Goal: Information Seeking & Learning: Learn about a topic

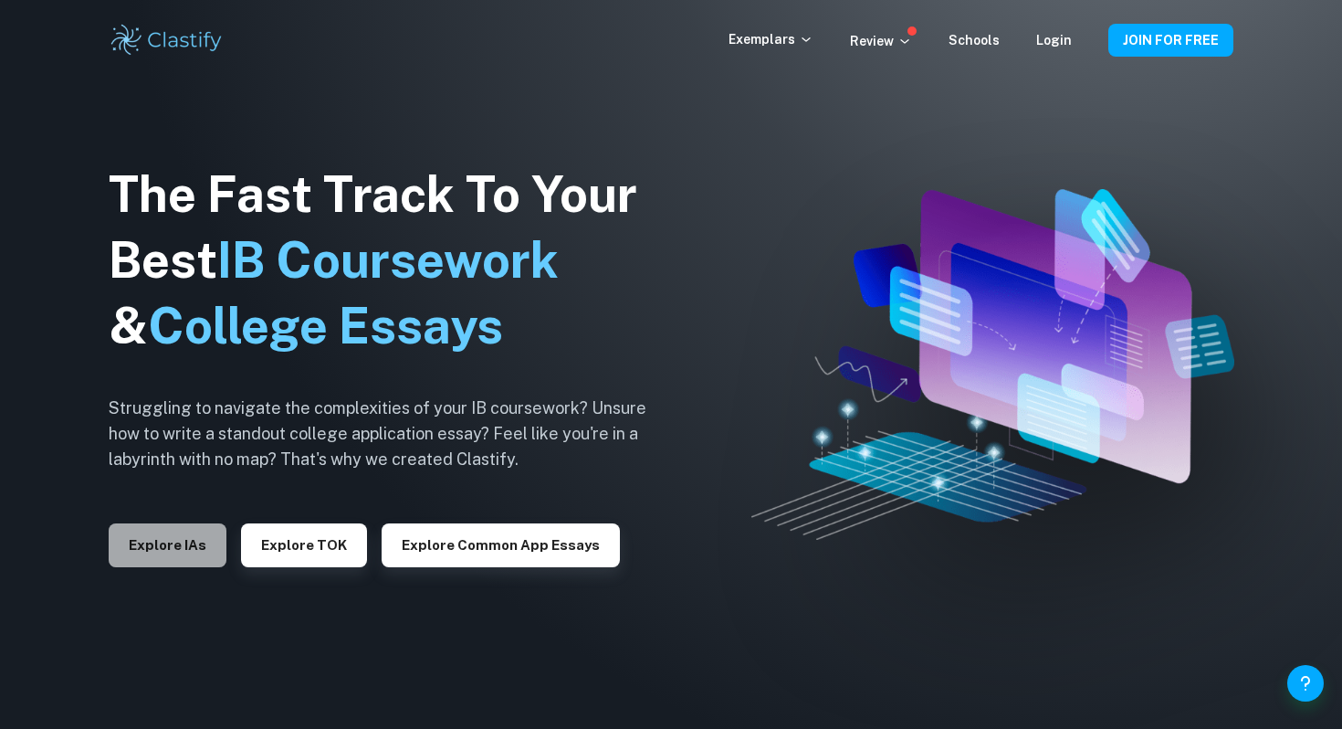
click at [160, 530] on button "Explore IAs" at bounding box center [168, 545] width 118 height 44
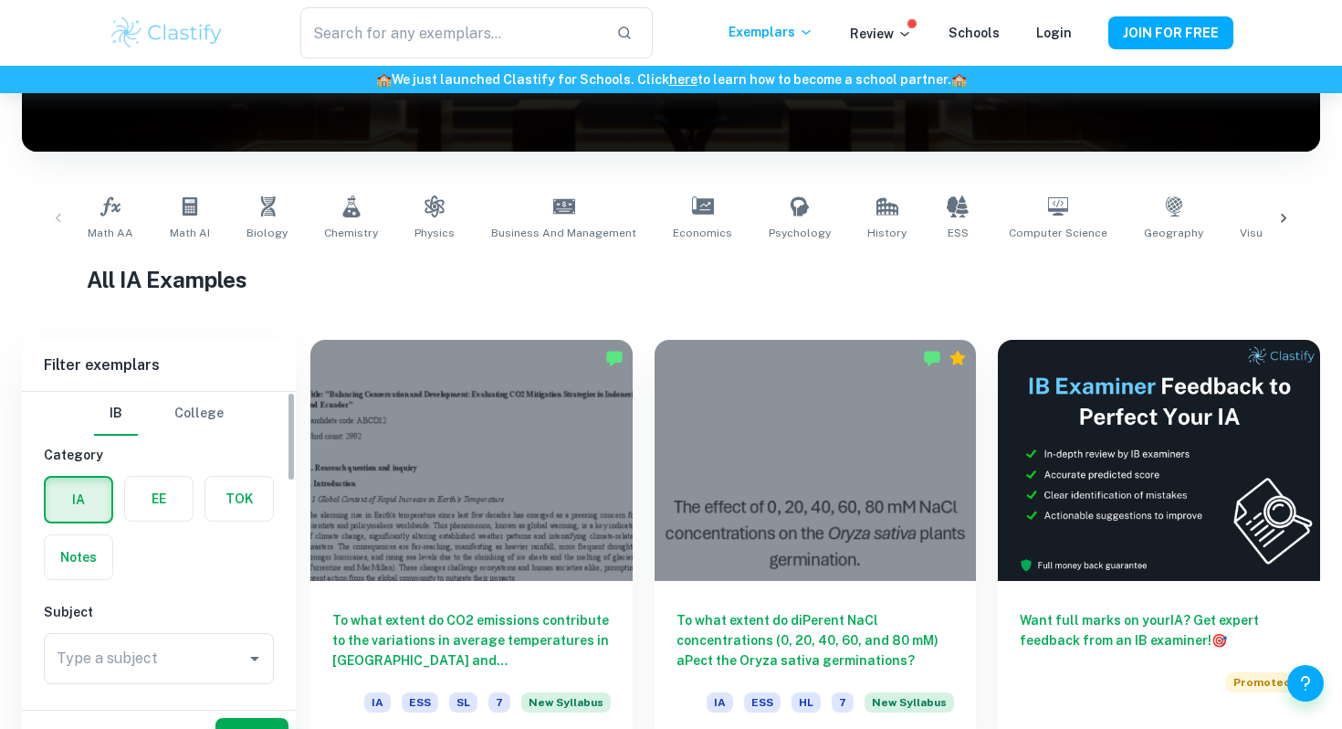
scroll to position [314, 0]
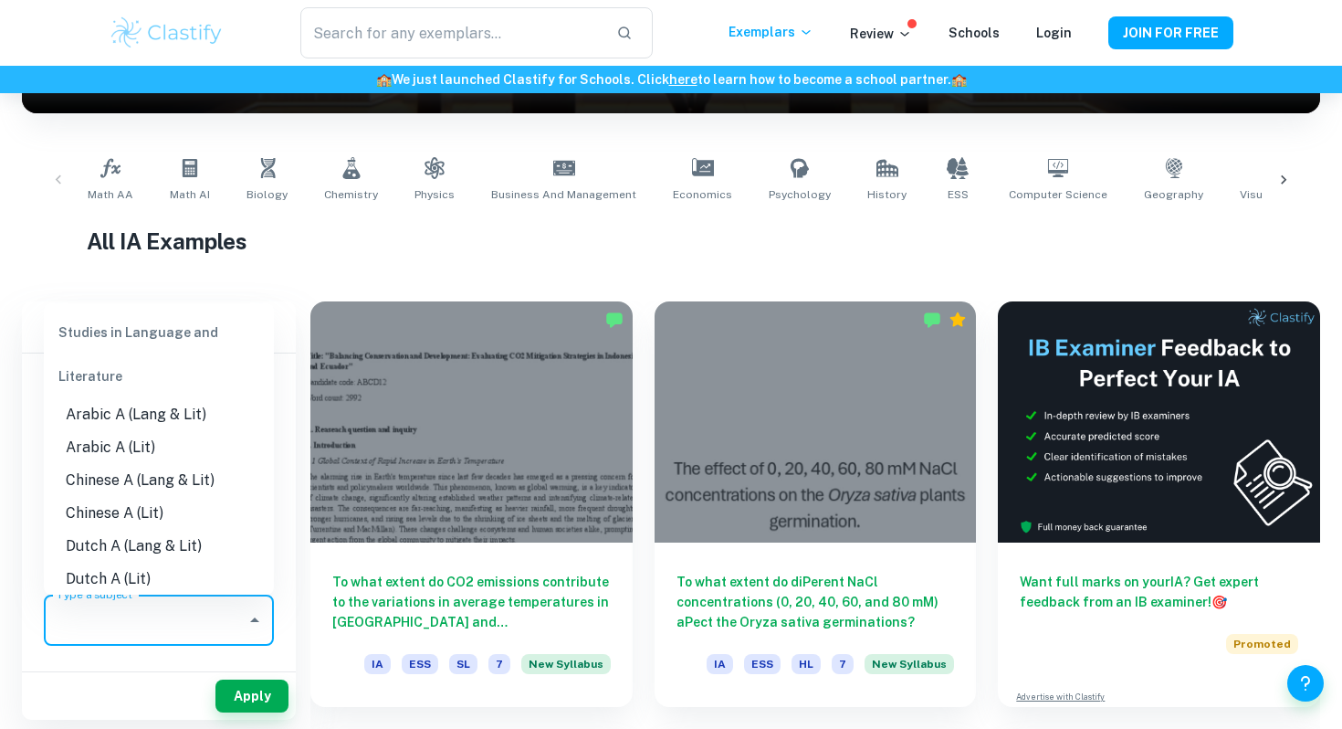
click at [131, 623] on input "Type a subject" at bounding box center [145, 620] width 186 height 35
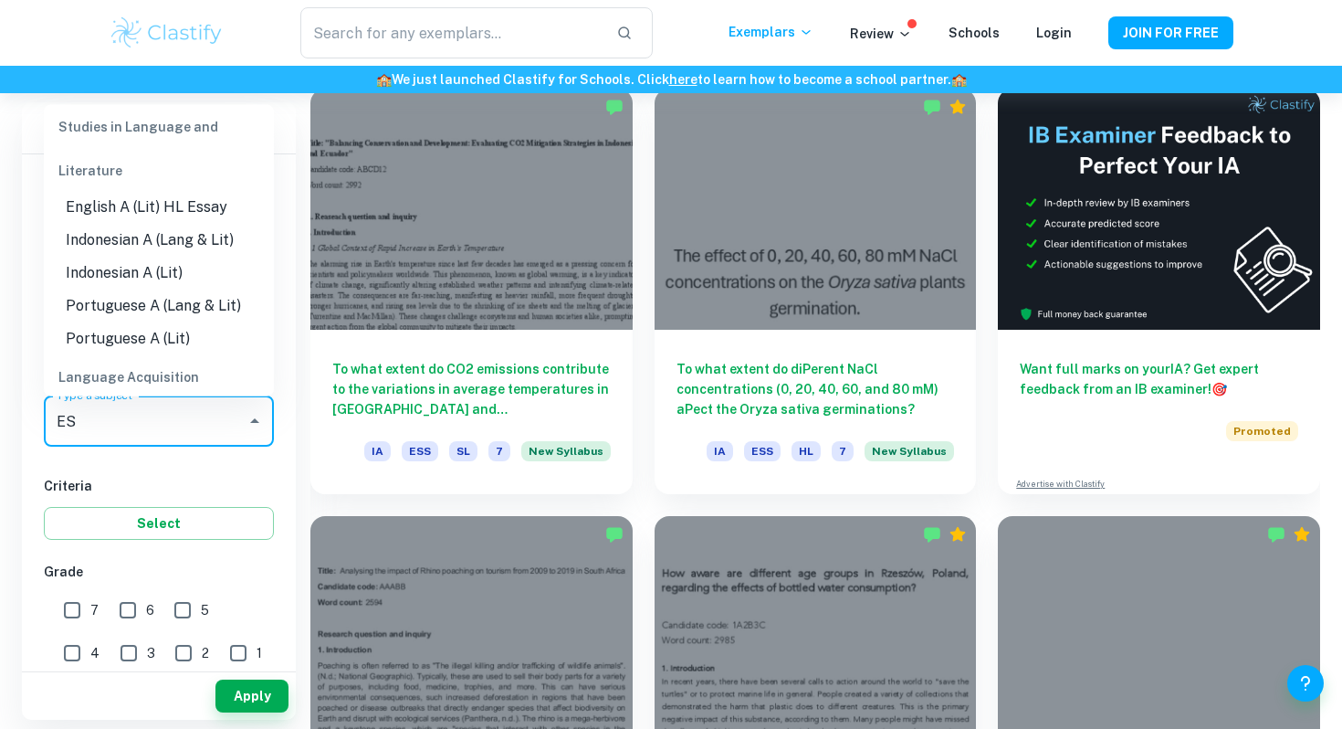
scroll to position [0, 0]
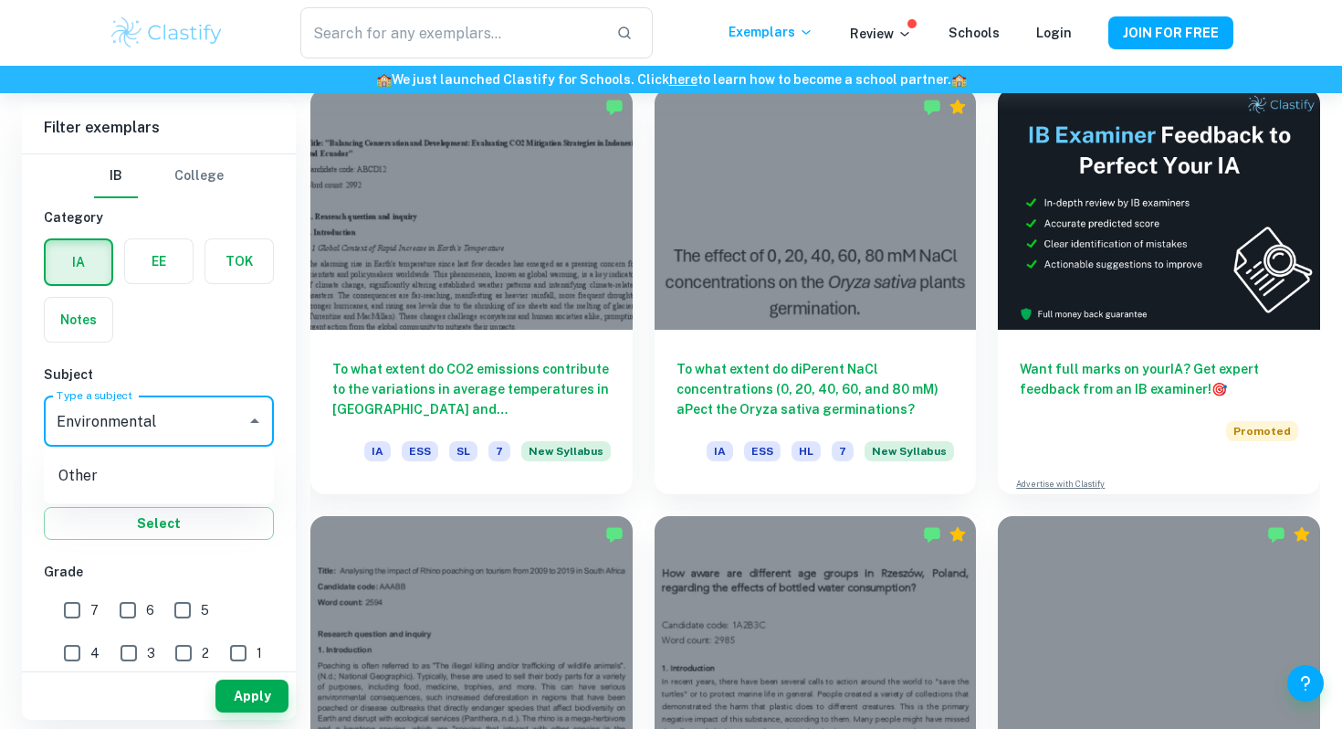
type input "Environmental"
click at [237, 433] on input "Environmental" at bounding box center [145, 421] width 186 height 35
click at [250, 414] on icon "Close" at bounding box center [255, 421] width 22 height 22
drag, startPoint x: 170, startPoint y: 425, endPoint x: 0, endPoint y: 424, distance: 169.8
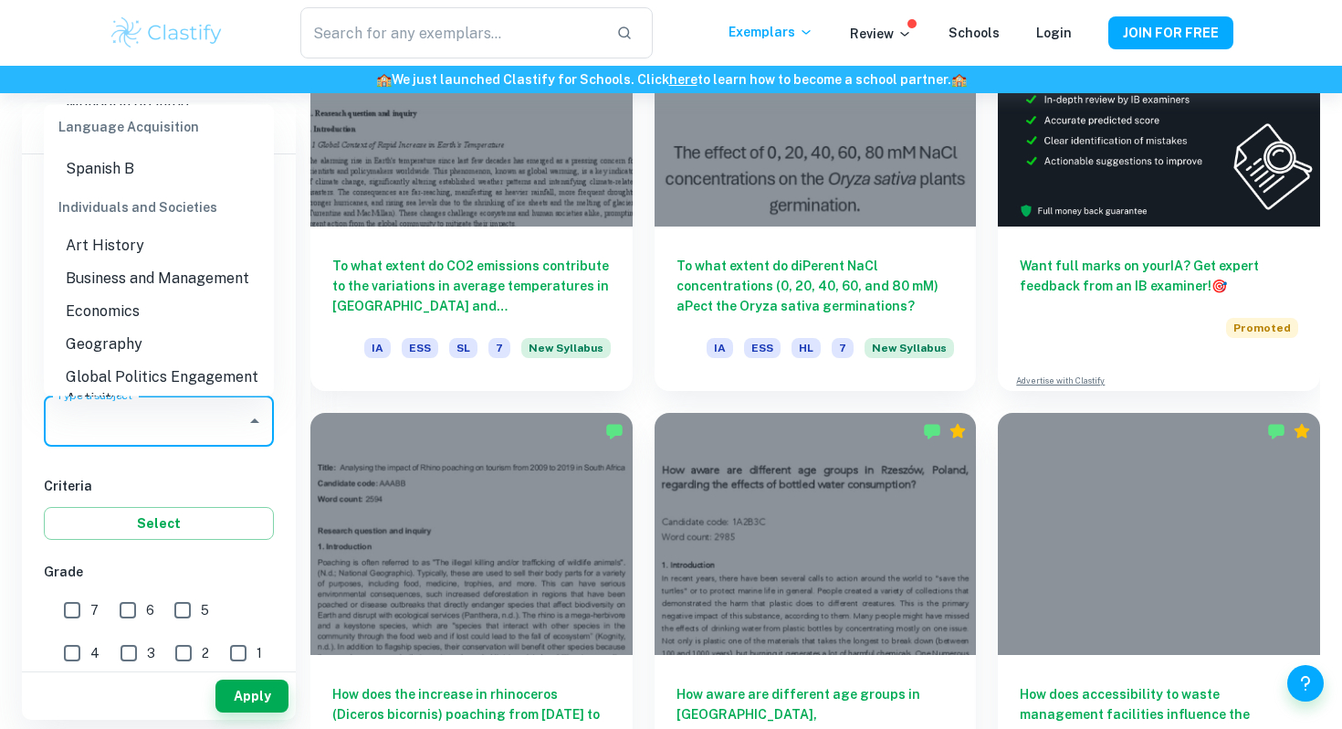
scroll to position [1623, 0]
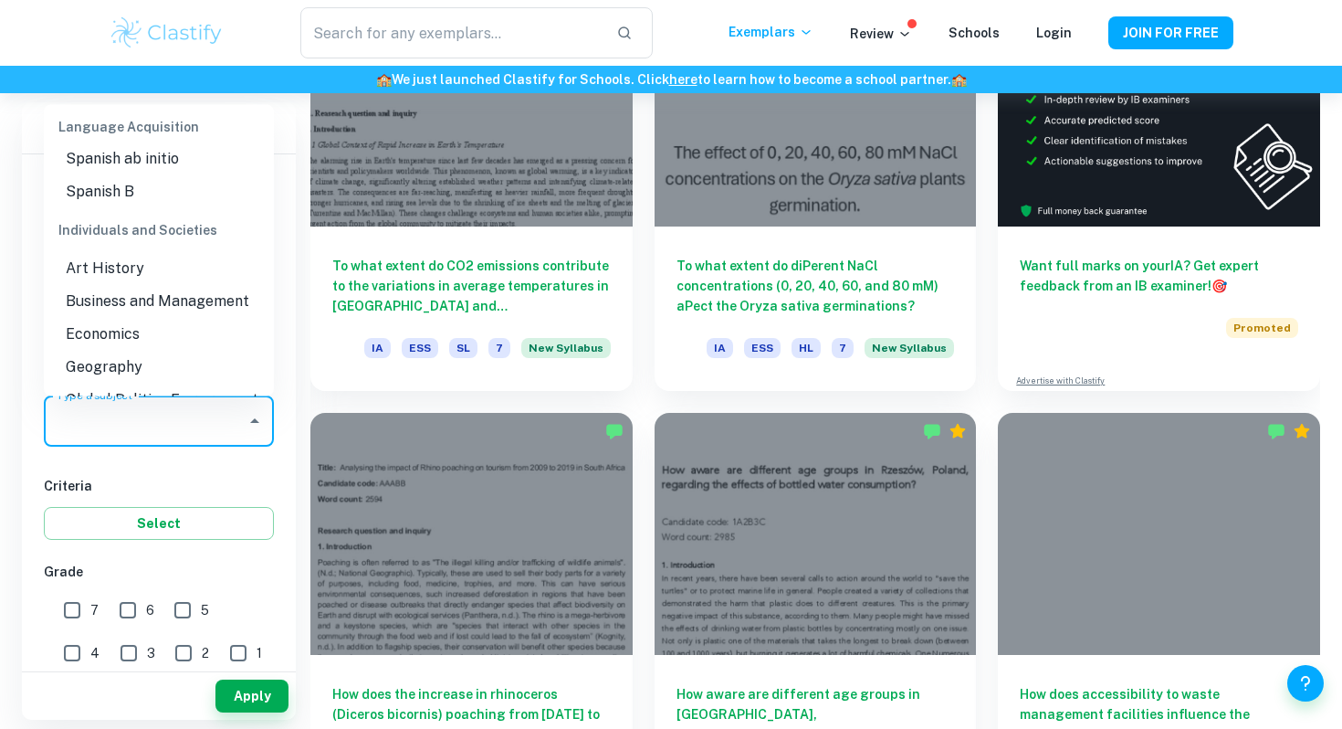
click at [124, 285] on li "Business and Management" at bounding box center [159, 301] width 230 height 33
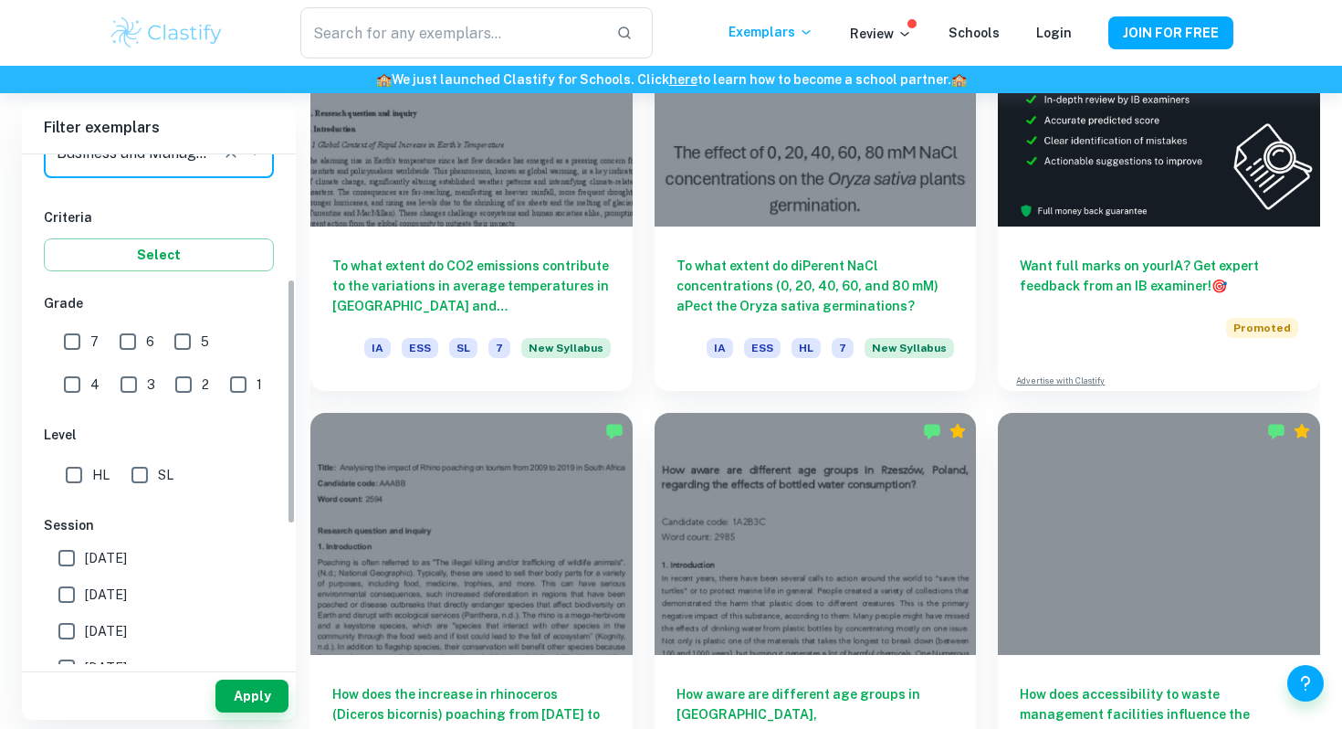
scroll to position [257, 0]
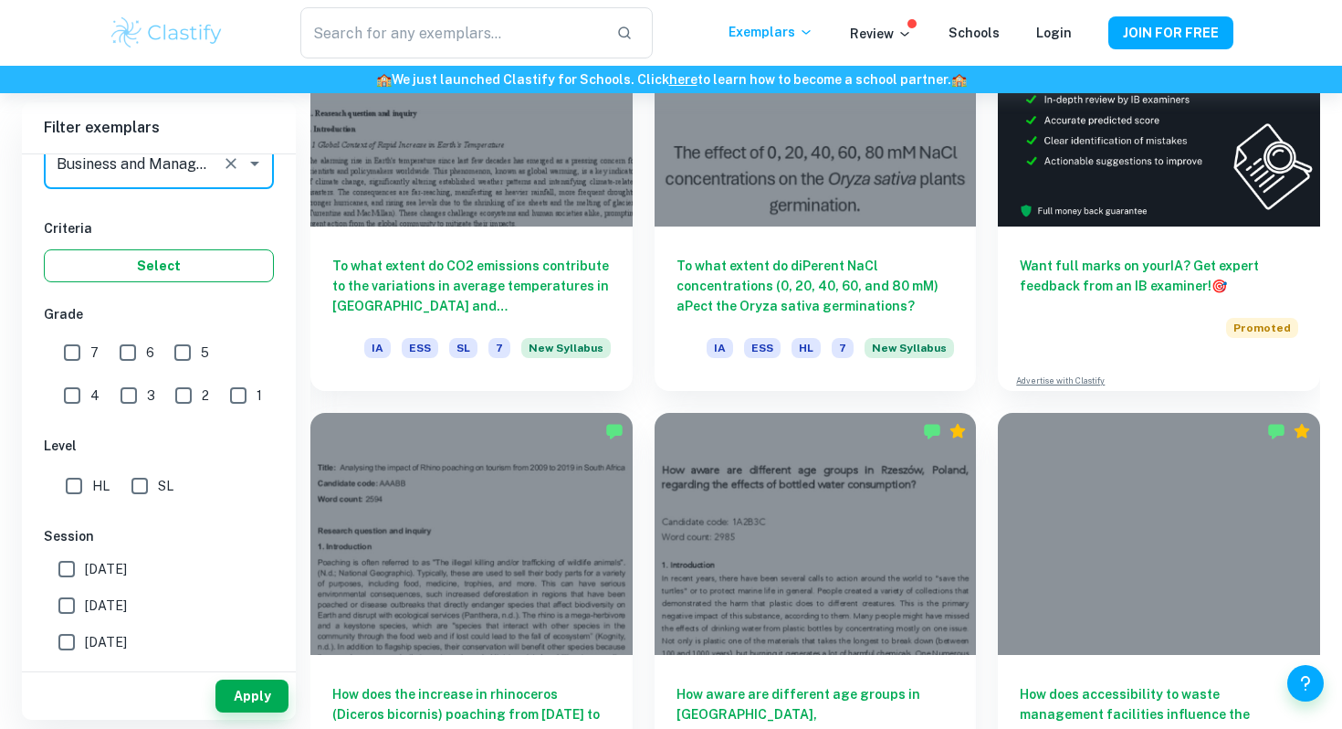
type input "Business and Management"
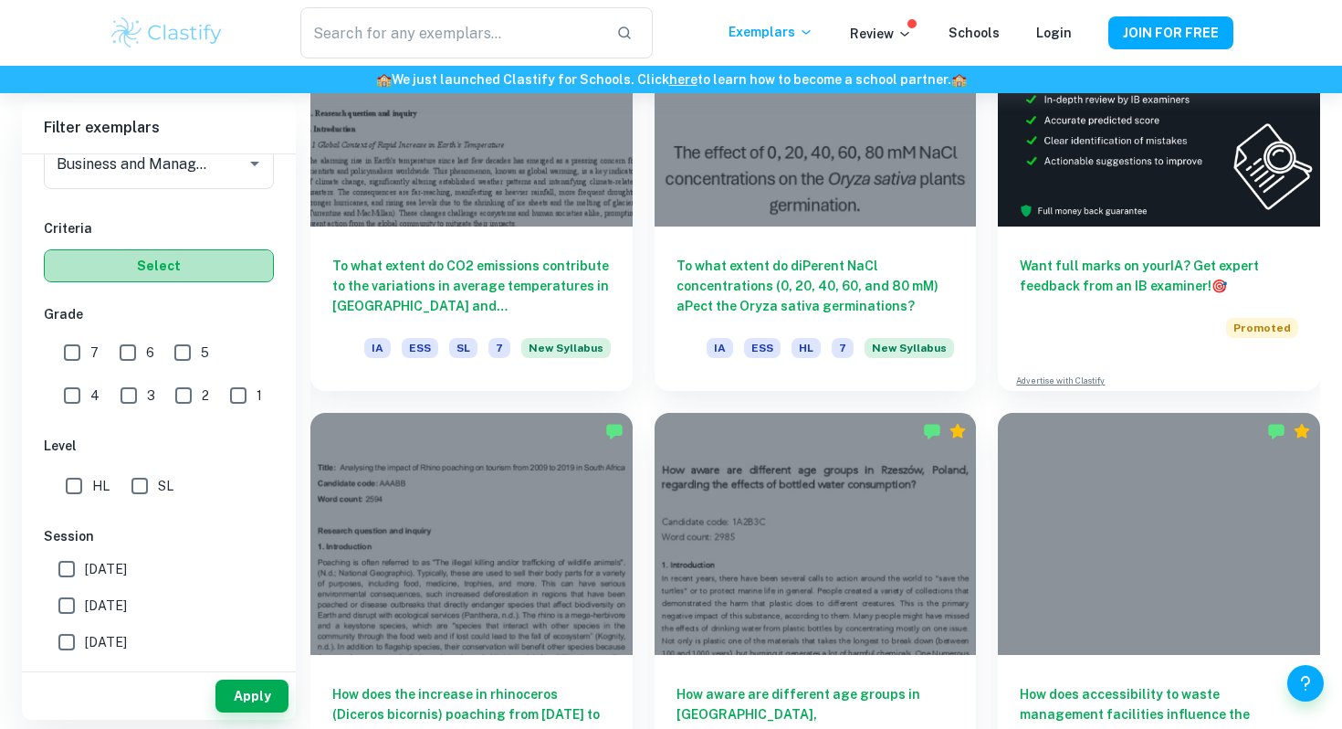
click at [107, 268] on button "Select" at bounding box center [159, 265] width 230 height 33
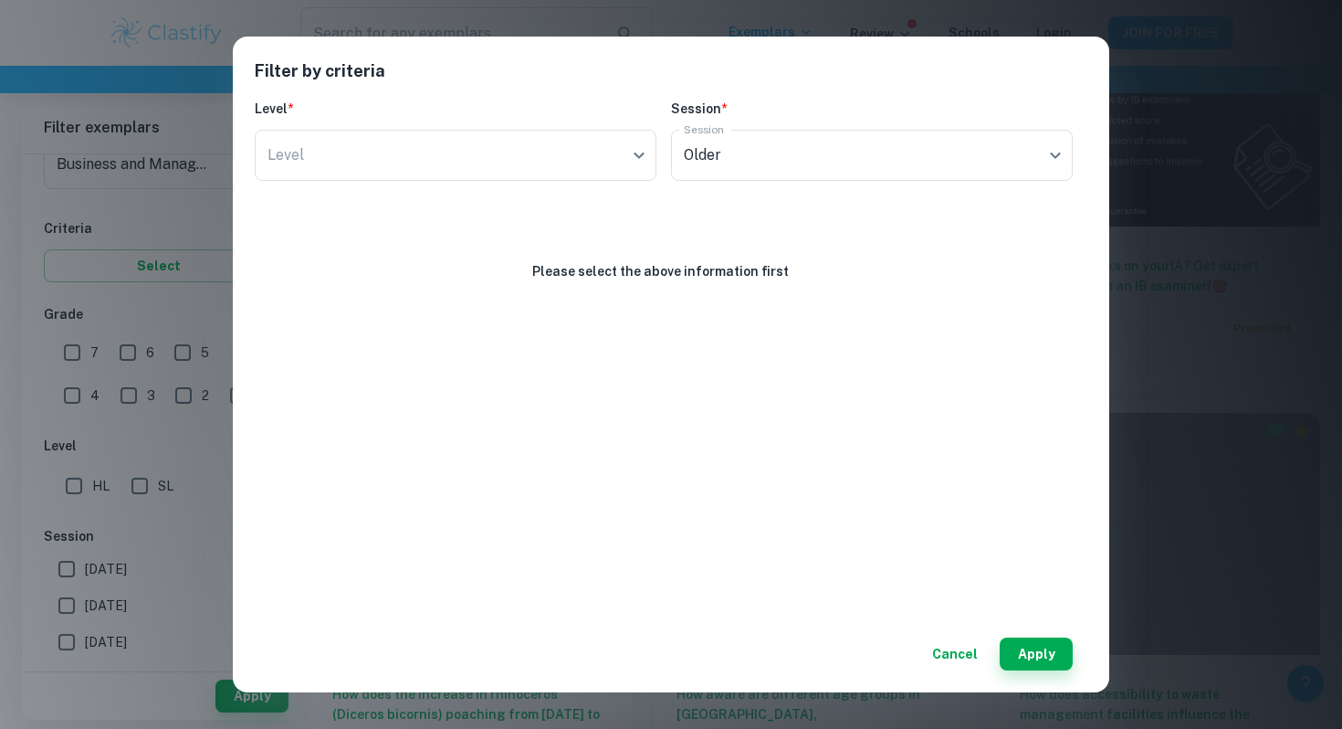
click at [122, 356] on div "Filter by criteria Level * Level ​ Level Session * Session Older current Sessio…" at bounding box center [671, 364] width 1342 height 729
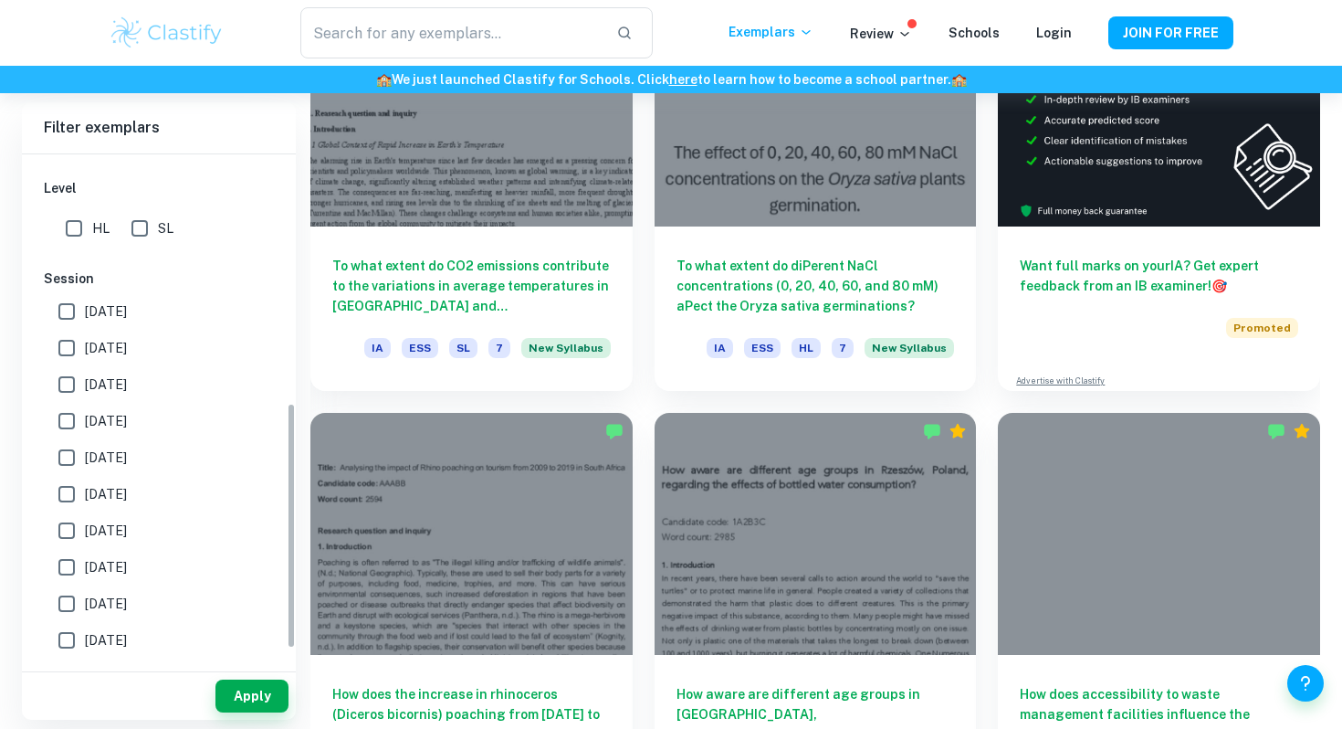
scroll to position [546, 0]
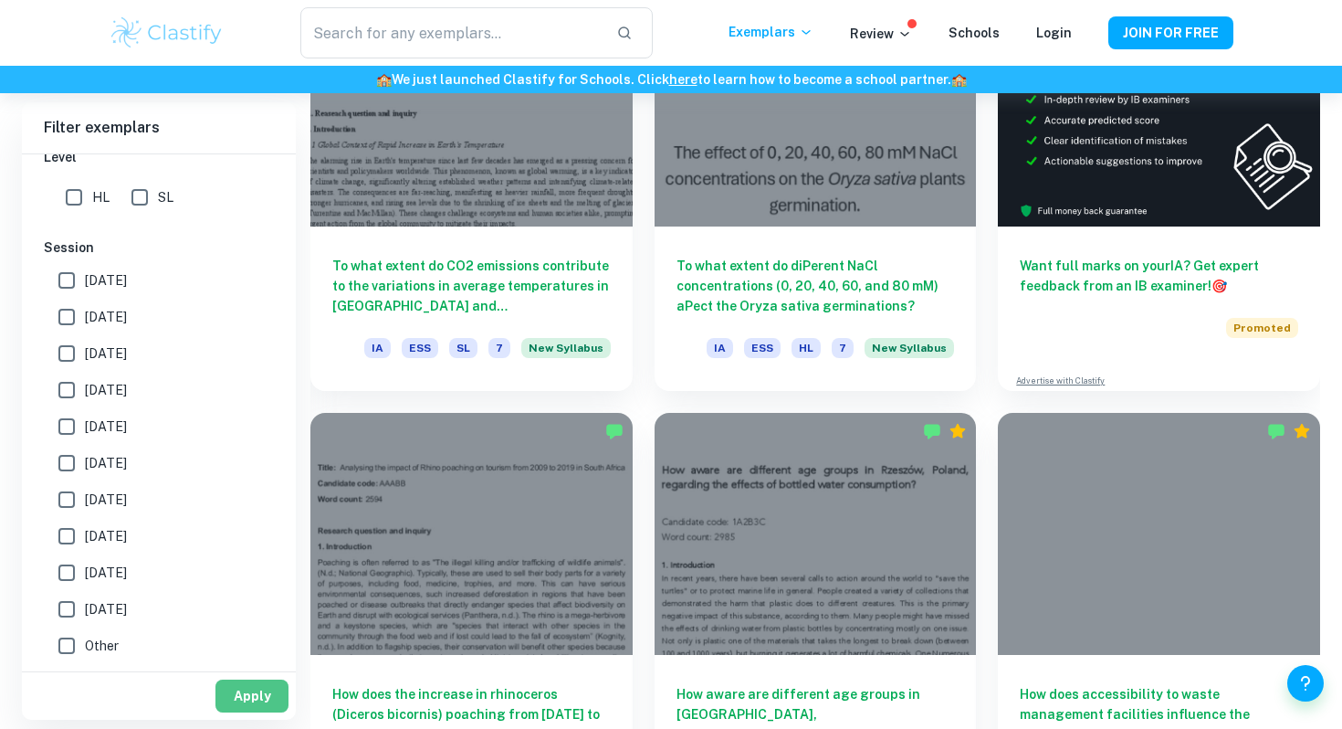
click at [244, 689] on button "Apply" at bounding box center [251, 695] width 73 height 33
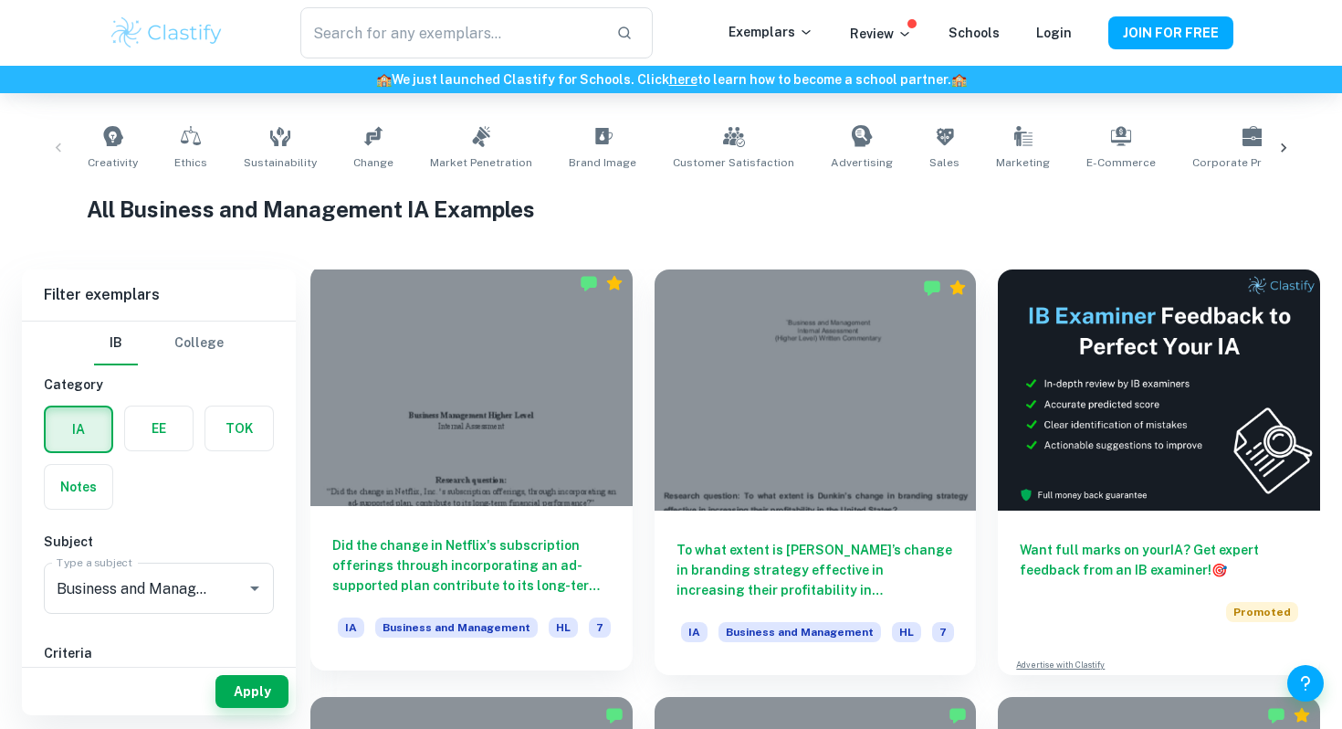
scroll to position [348, 0]
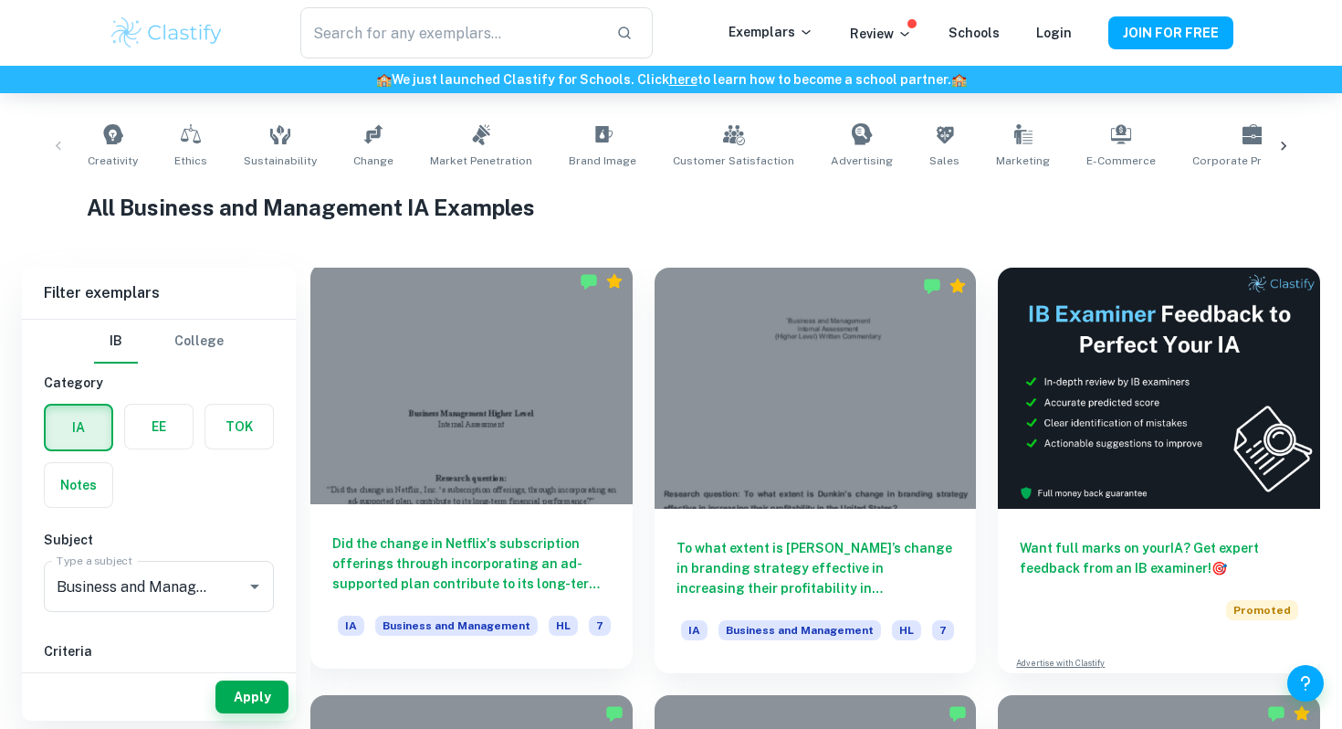
click at [463, 321] on div at bounding box center [471, 383] width 322 height 241
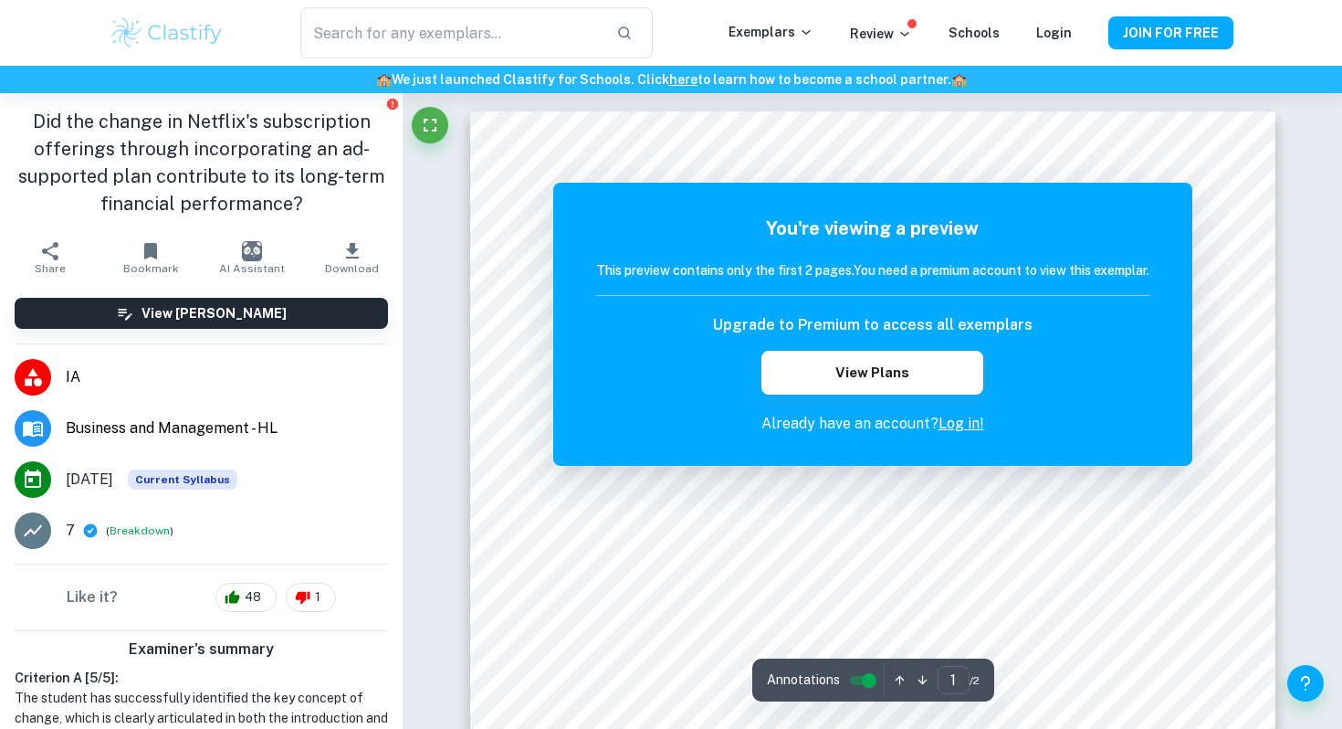
click at [968, 421] on link "Log in!" at bounding box center [962, 423] width 46 height 17
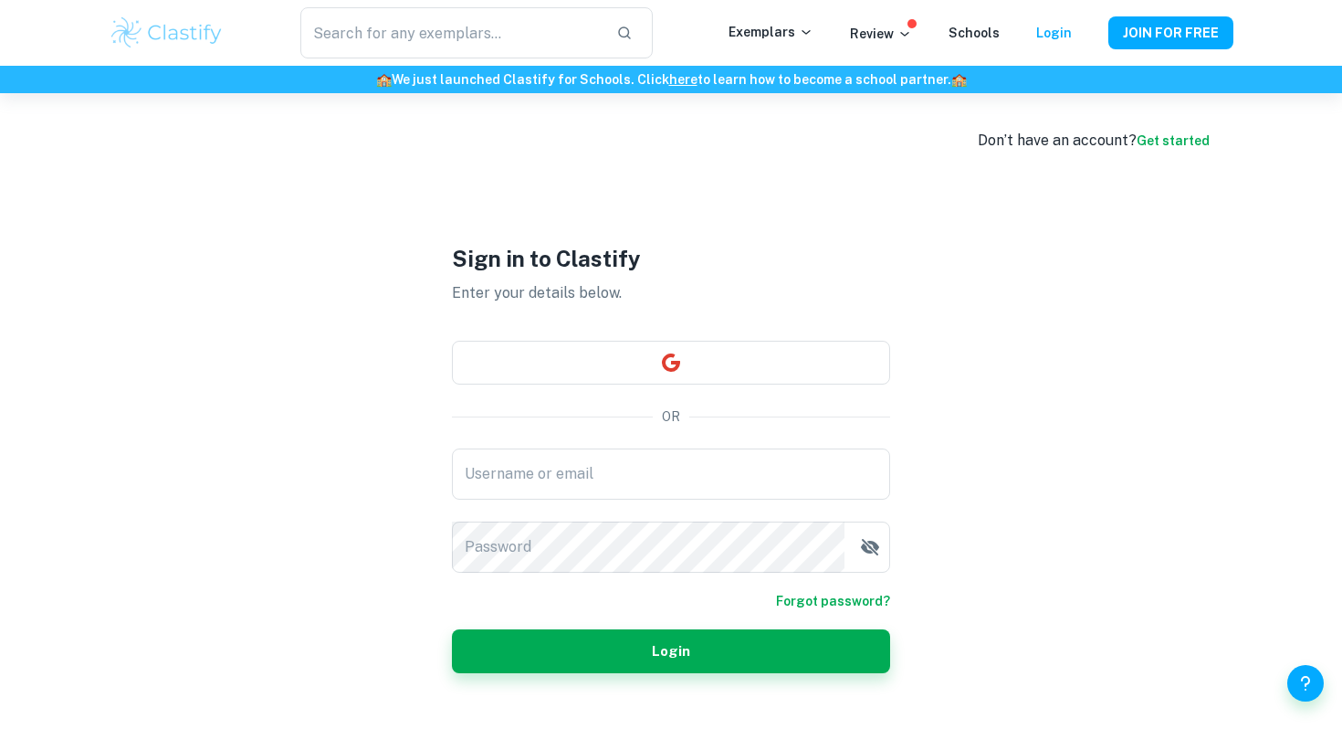
click at [688, 499] on div "Username or email Username or email Password Password" at bounding box center [671, 510] width 438 height 124
click at [678, 488] on input "Username or email" at bounding box center [671, 473] width 438 height 51
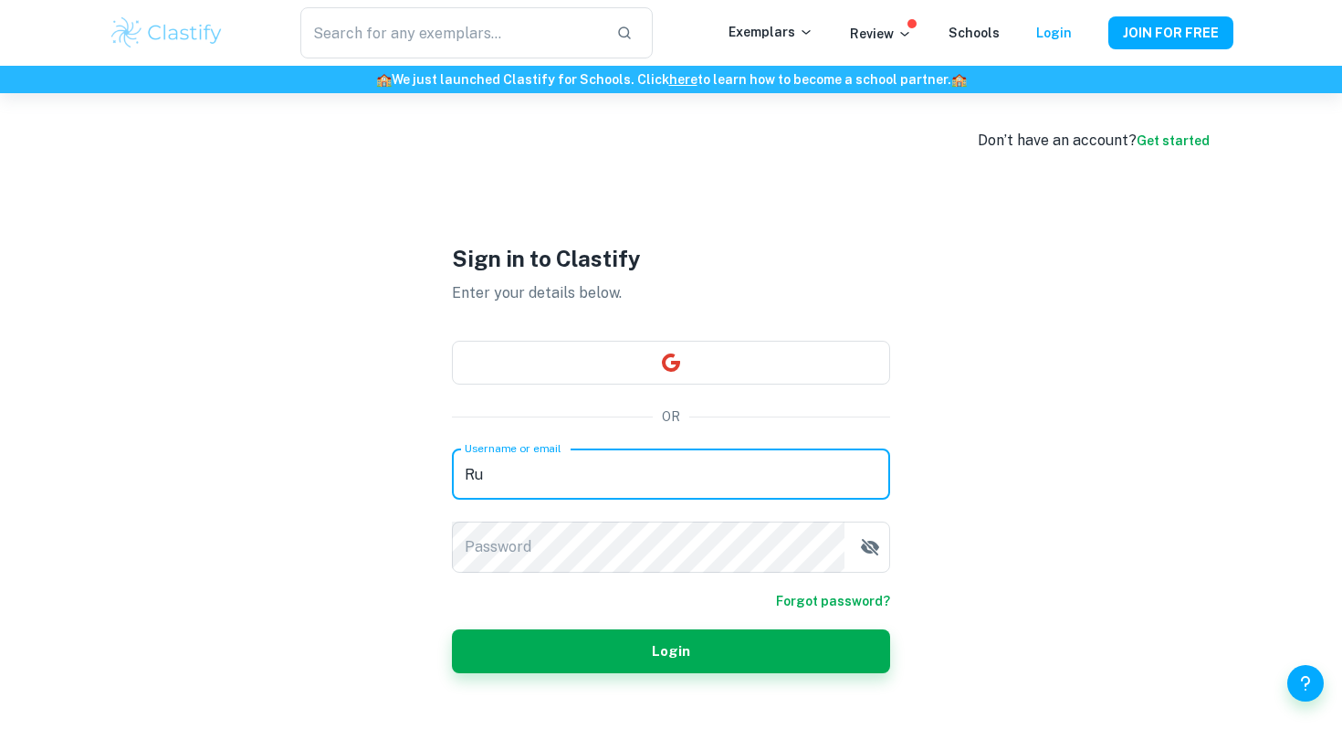
type input "R"
type input "[EMAIL_ADDRESS][DOMAIN_NAME]"
click at [452, 629] on button "Login" at bounding box center [671, 651] width 438 height 44
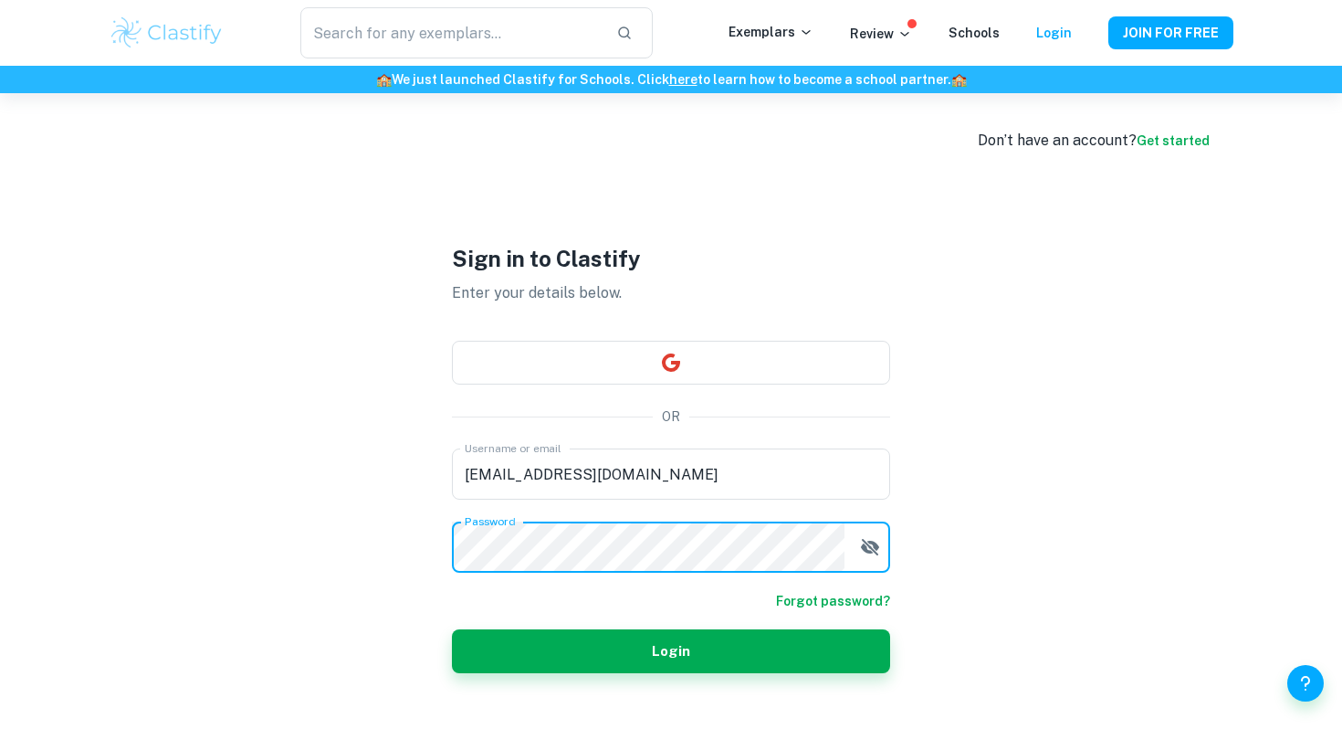
click at [452, 629] on button "Login" at bounding box center [671, 651] width 438 height 44
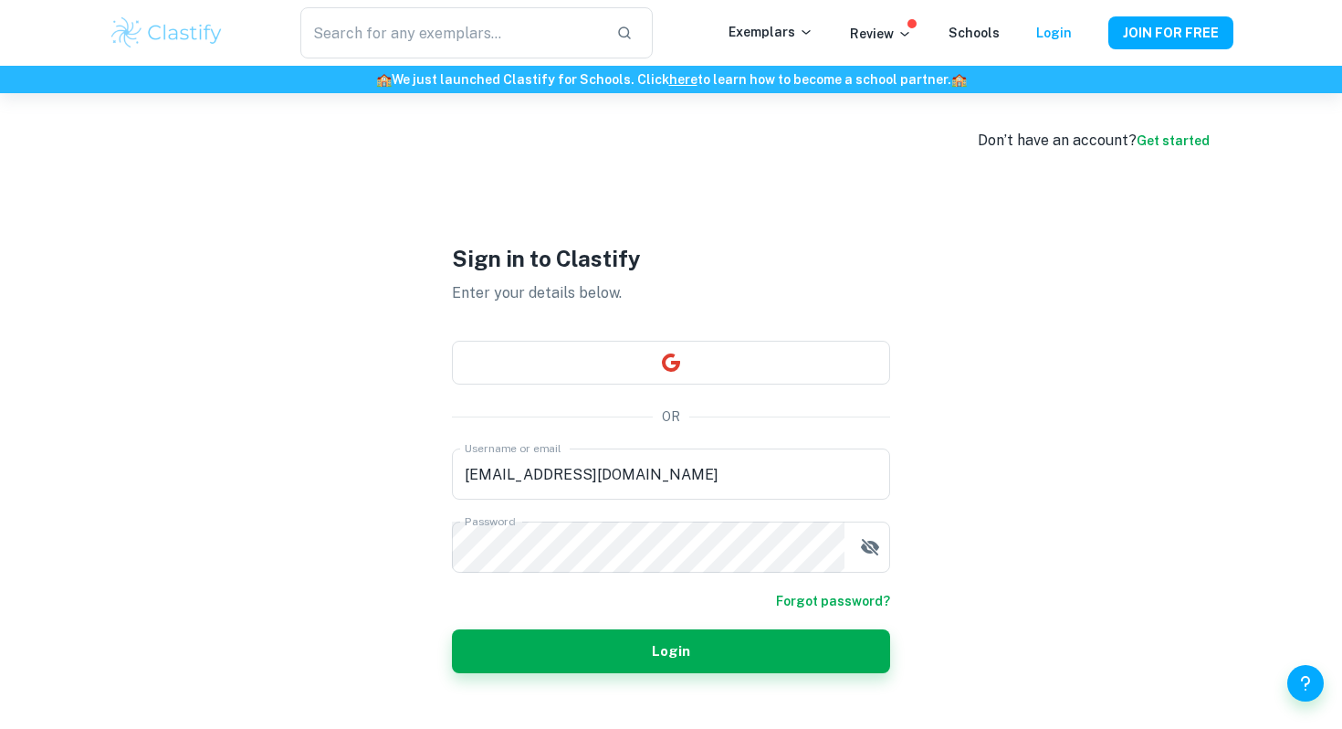
click at [1170, 142] on link "Get started" at bounding box center [1173, 140] width 73 height 15
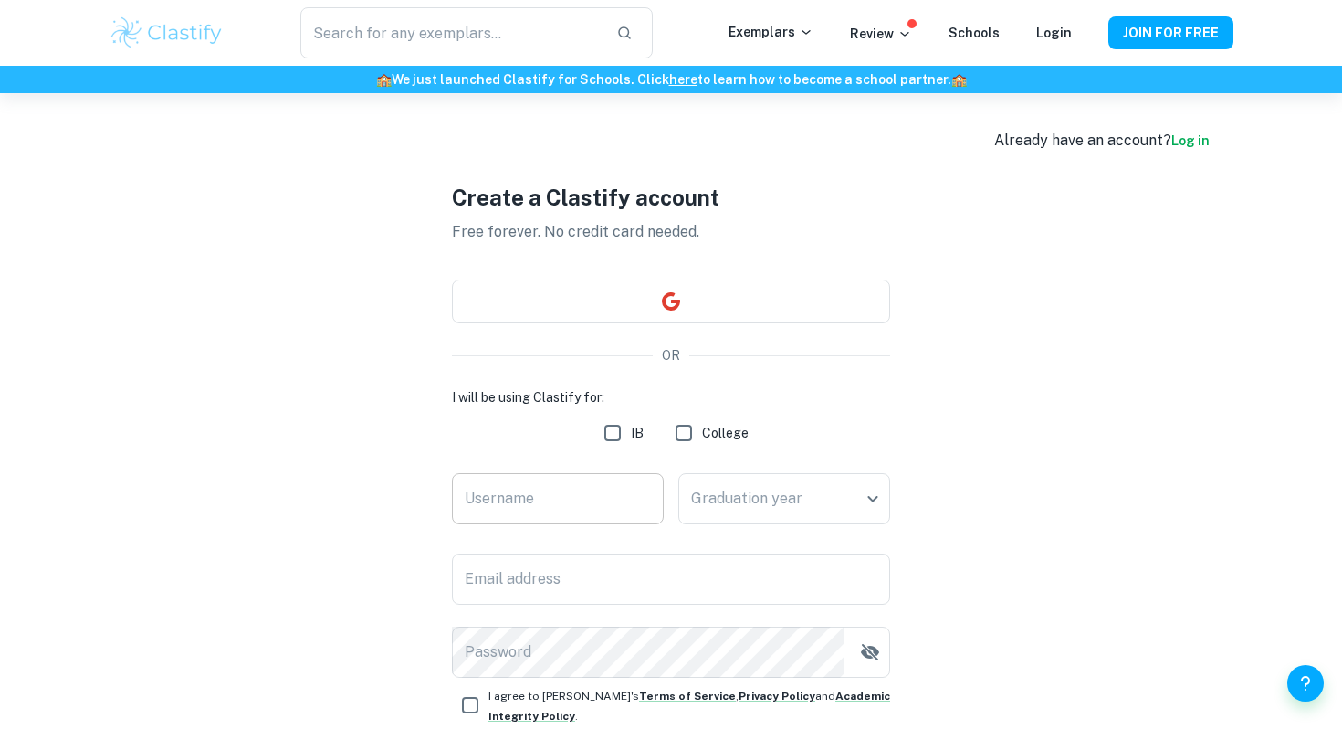
click at [529, 501] on input "Username" at bounding box center [558, 498] width 212 height 51
type input "D"
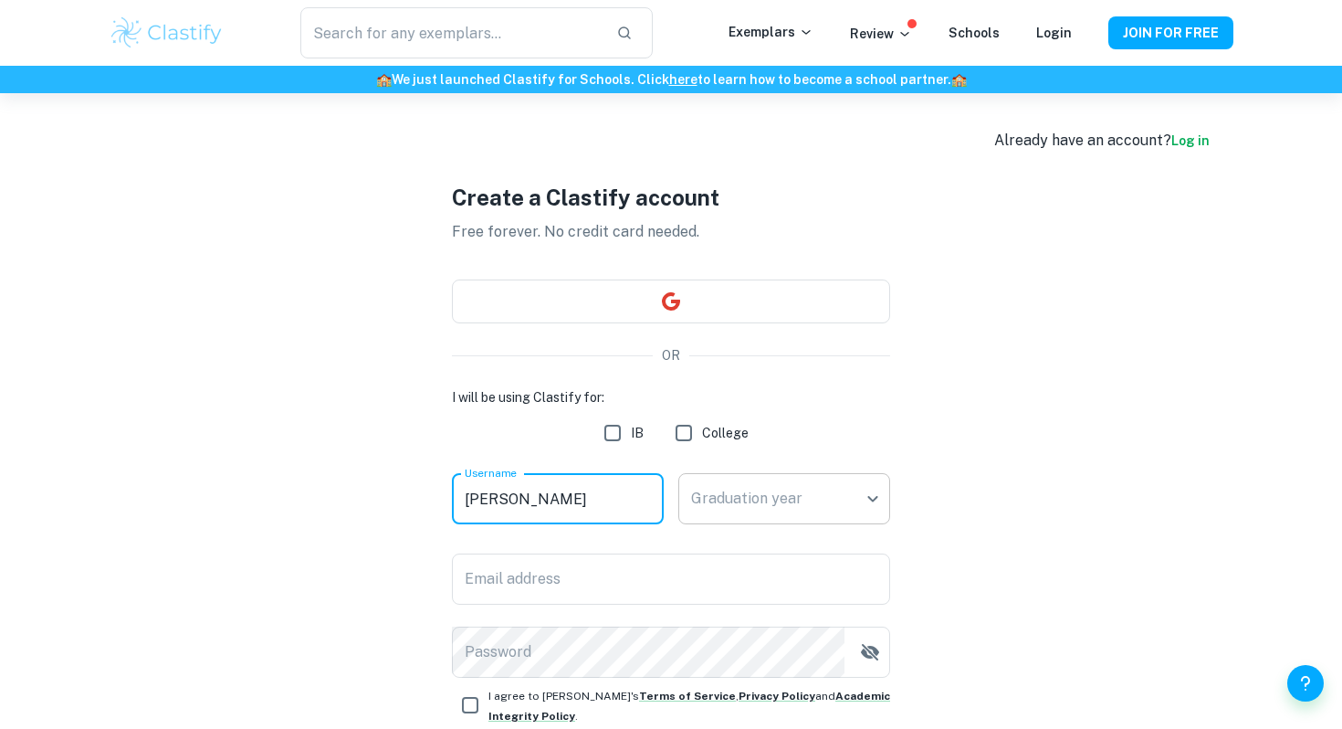
type input "[PERSON_NAME]"
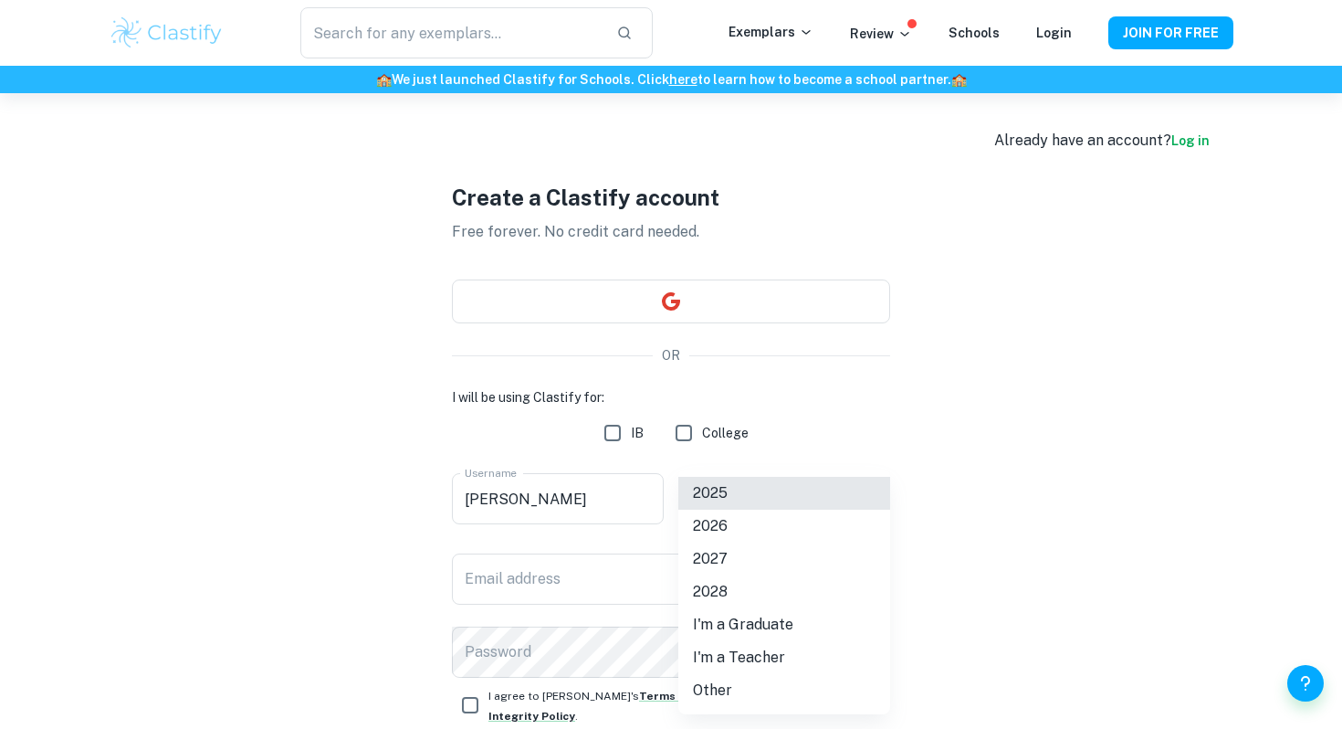
click at [730, 488] on body "We value your privacy We use cookies to enhance your browsing experience, serve…" at bounding box center [671, 457] width 1342 height 729
click at [732, 521] on li "2026" at bounding box center [784, 525] width 212 height 33
type input "2026"
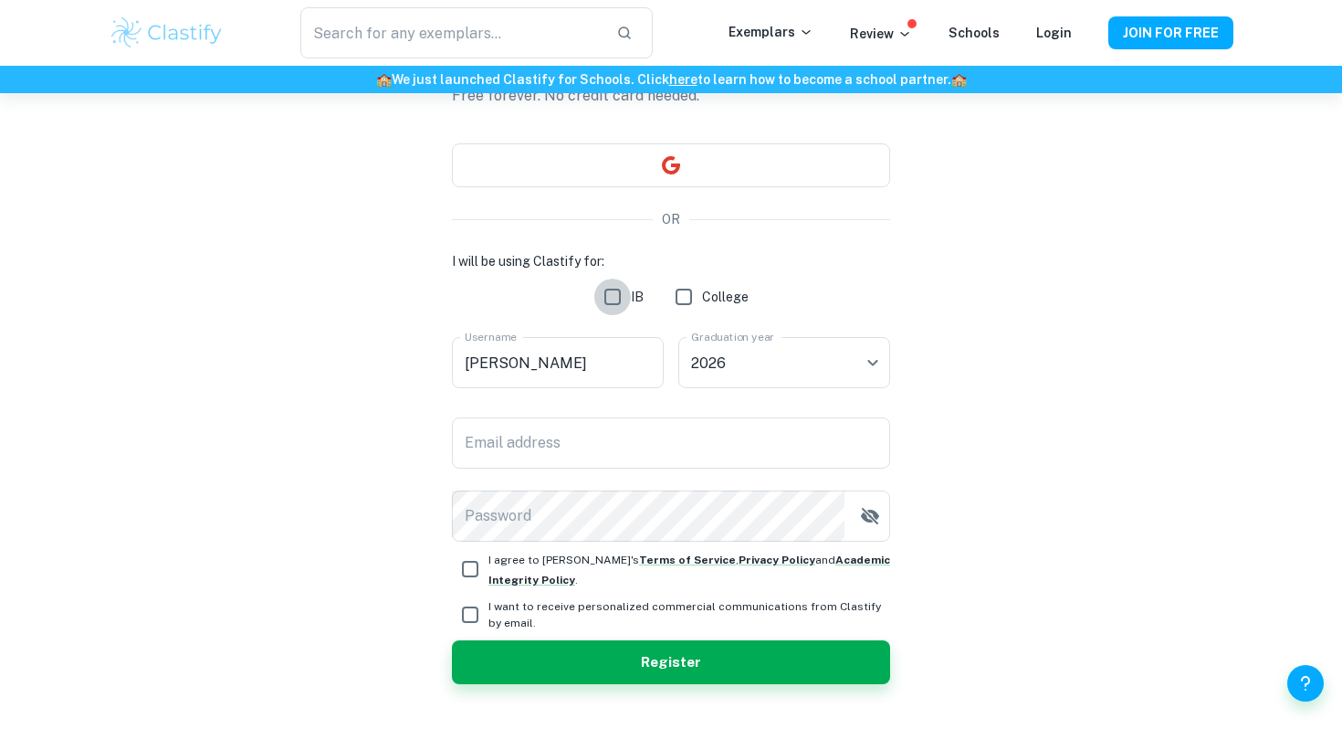
click at [616, 300] on input "IB" at bounding box center [612, 296] width 37 height 37
checkbox input "true"
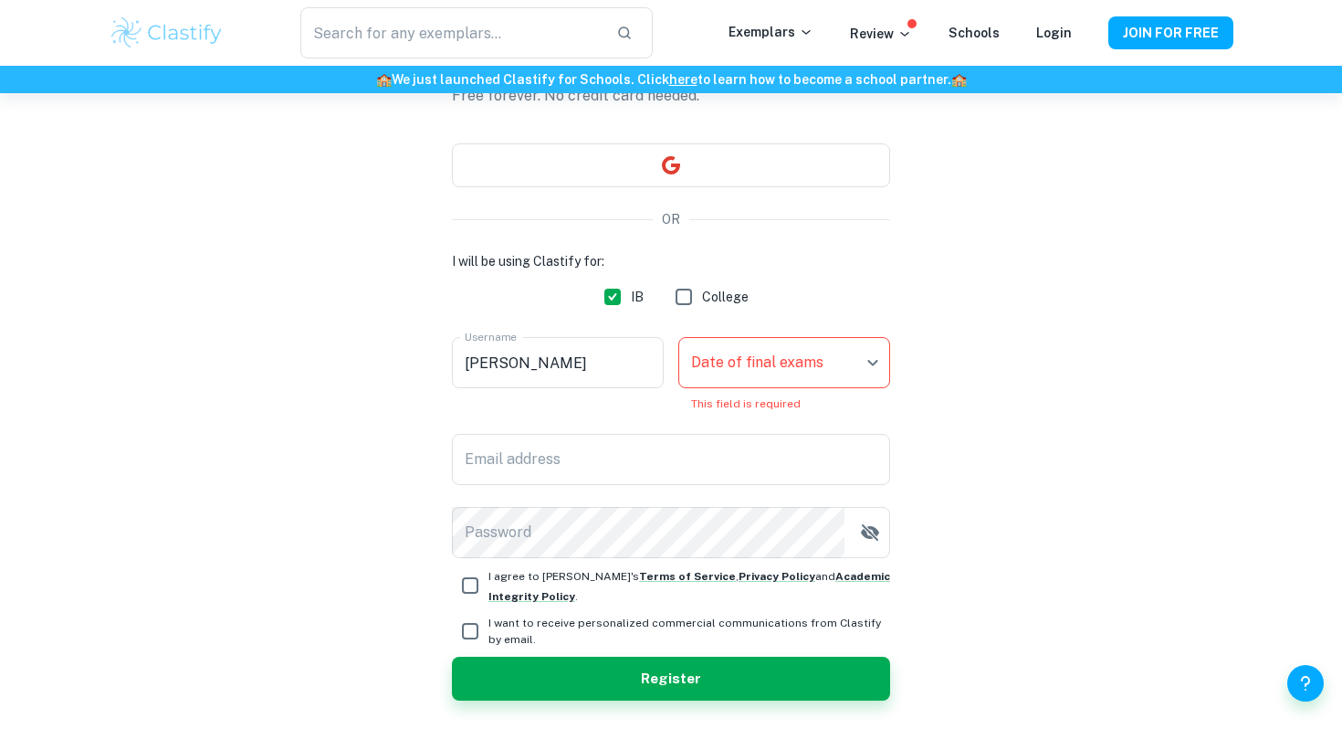
scroll to position [195, 0]
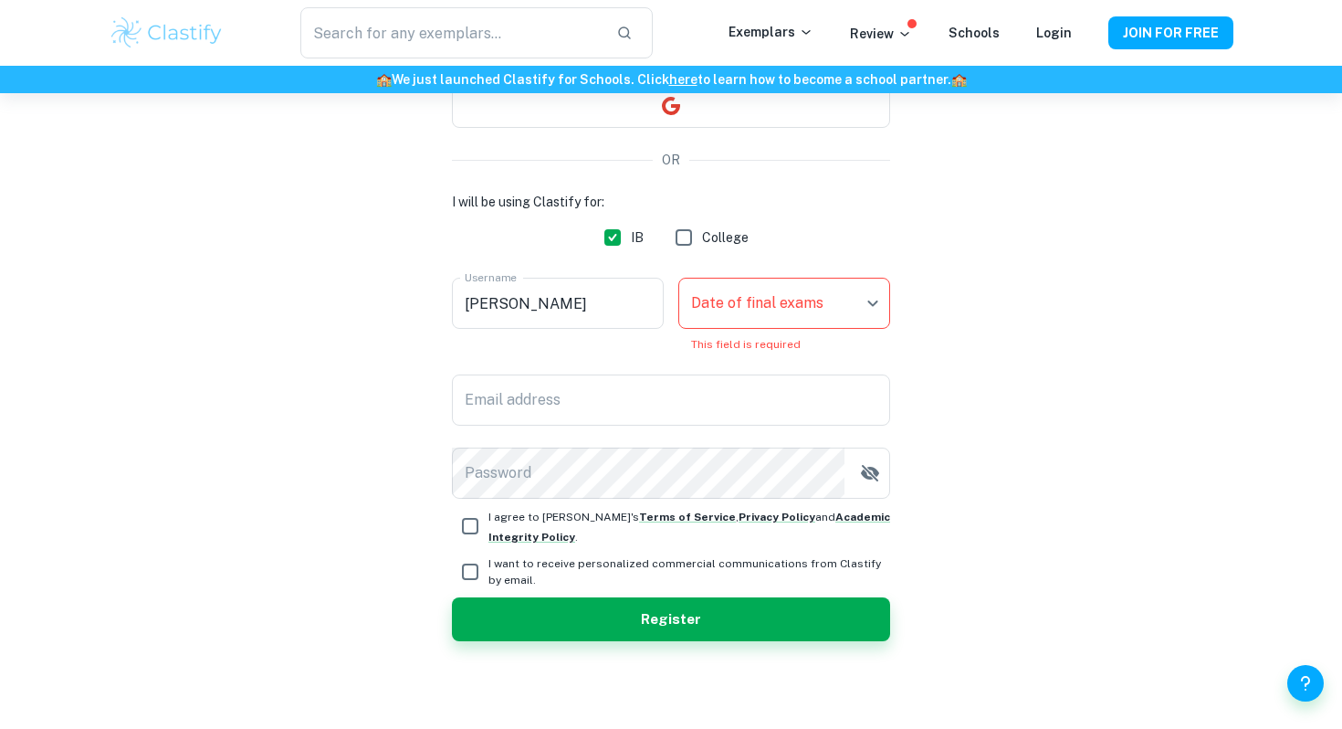
click at [723, 310] on body "We value your privacy We use cookies to enhance your browsing experience, serve…" at bounding box center [671, 262] width 1342 height 729
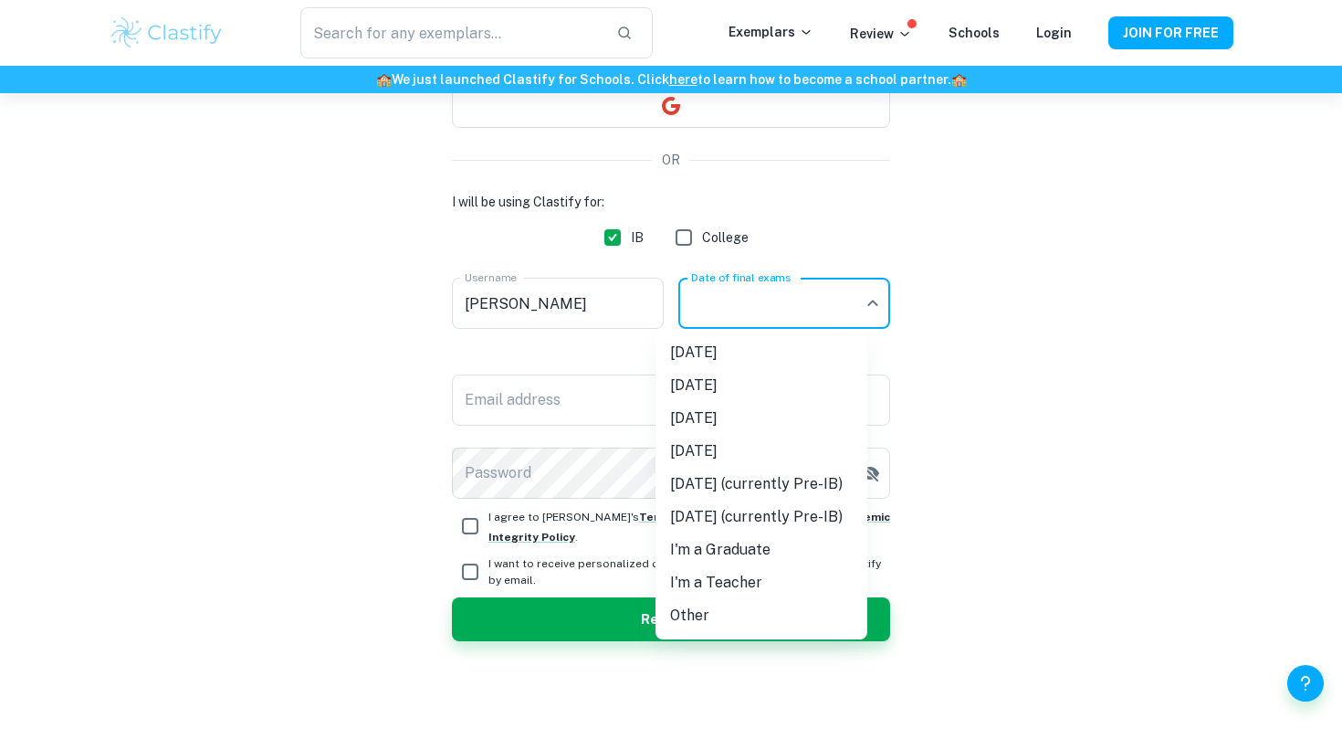
click at [723, 423] on li "[DATE]" at bounding box center [762, 418] width 212 height 33
type input "M26"
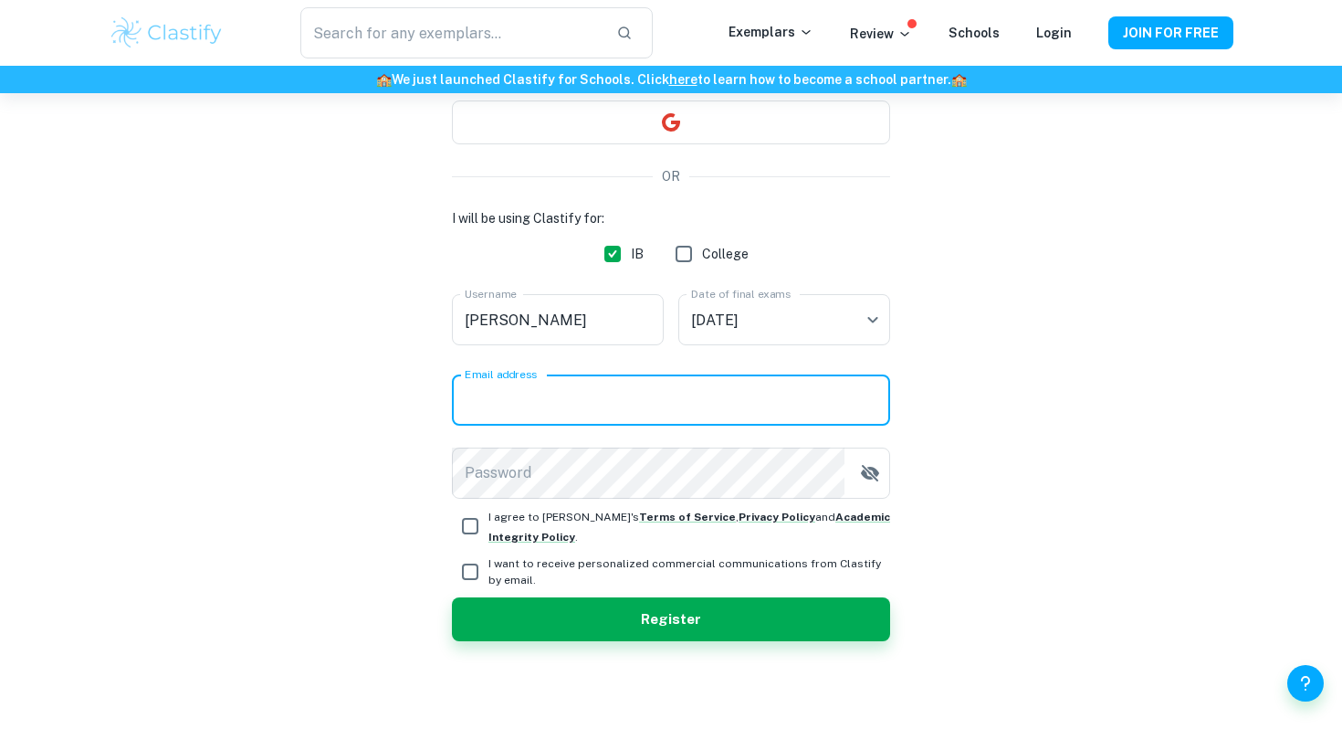
click at [535, 387] on div "Email address Email address" at bounding box center [671, 399] width 438 height 51
type input "[EMAIL_ADDRESS][DOMAIN_NAME]"
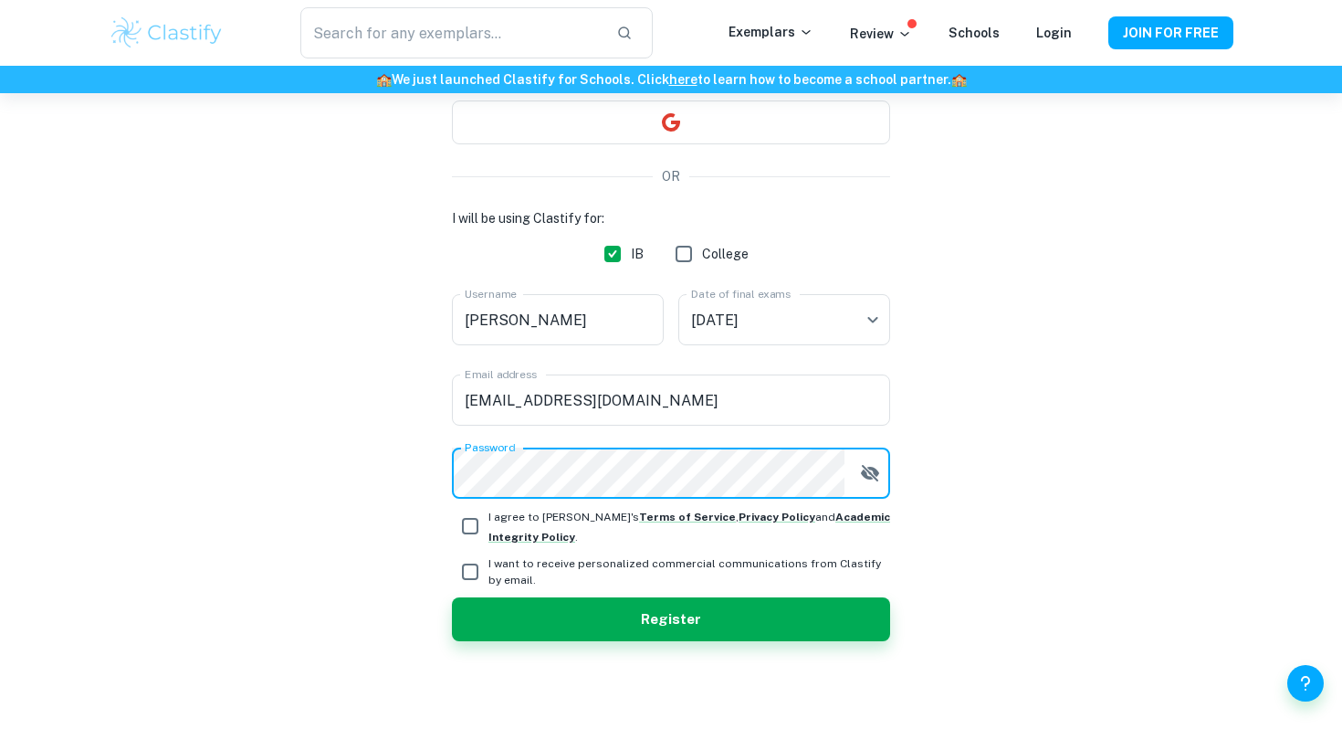
click at [857, 467] on button "button" at bounding box center [870, 473] width 37 height 37
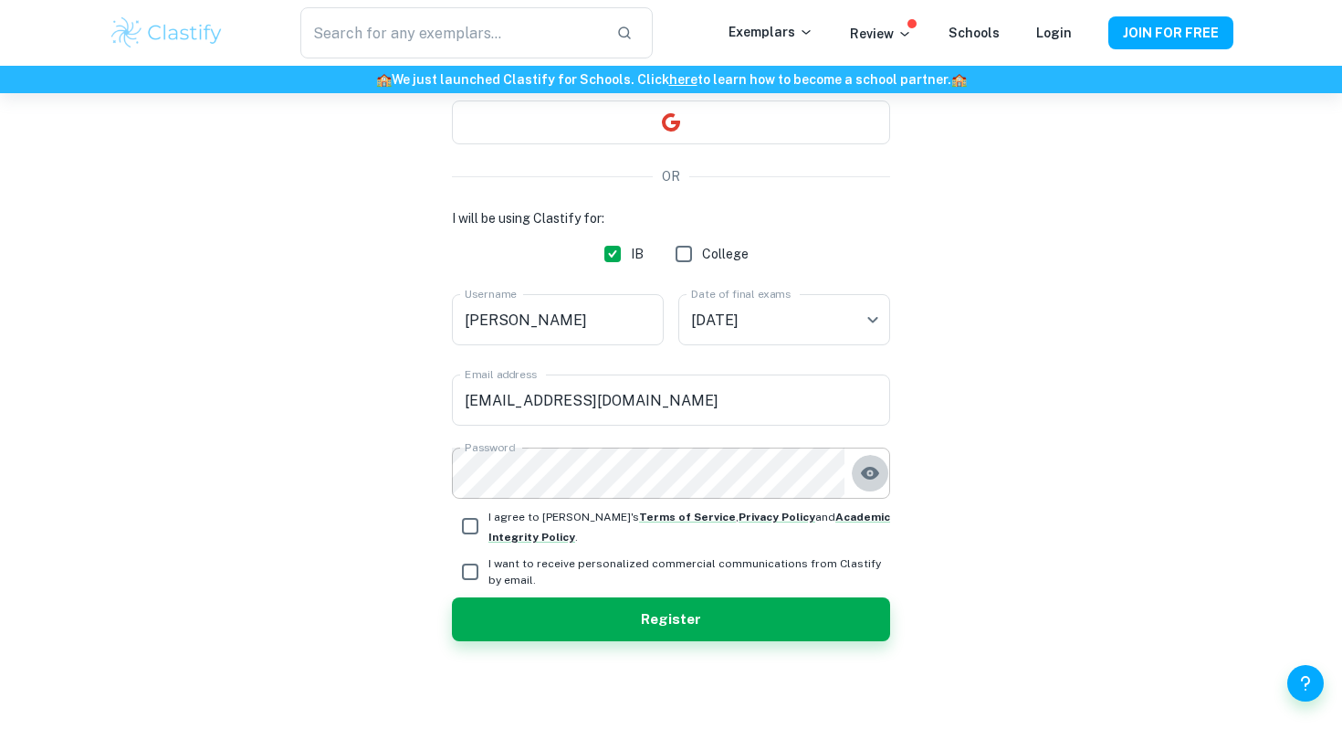
click at [857, 467] on button "button" at bounding box center [870, 473] width 37 height 37
click at [463, 546] on div "I will be using Clastify for: IB College Username [PERSON_NAME] Username Date o…" at bounding box center [671, 424] width 438 height 433
click at [467, 546] on div "I will be using Clastify for: IB College Username [PERSON_NAME] Username Date o…" at bounding box center [671, 424] width 438 height 433
click at [478, 532] on input "I agree to [PERSON_NAME]'s Terms of Service , Privacy Policy and Academic Integ…" at bounding box center [470, 526] width 37 height 37
checkbox input "true"
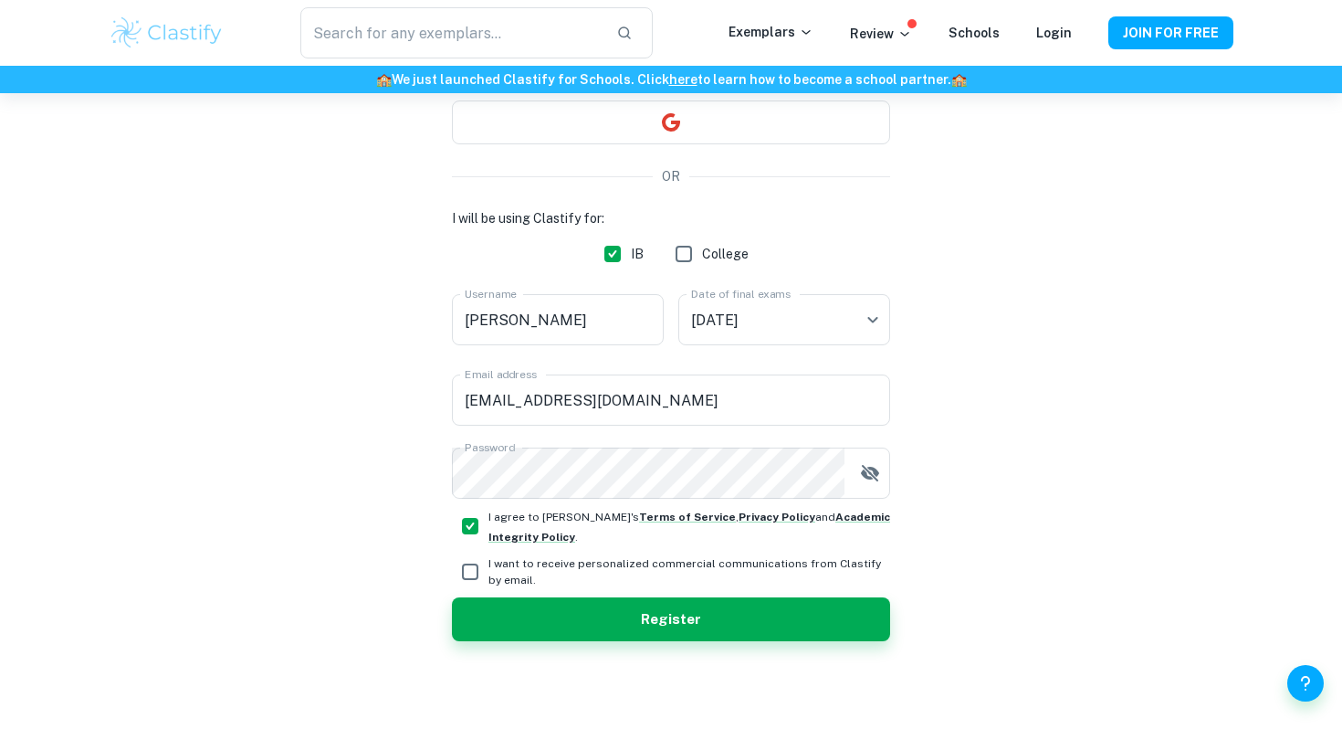
click at [475, 552] on div "I will be using Clastify for: IB College Username [PERSON_NAME] Username Date o…" at bounding box center [671, 424] width 438 height 433
click at [480, 572] on input "I want to receive personalized commercial communications from Clastify by email." at bounding box center [470, 571] width 37 height 37
checkbox input "true"
click at [550, 633] on button "Register" at bounding box center [671, 619] width 438 height 44
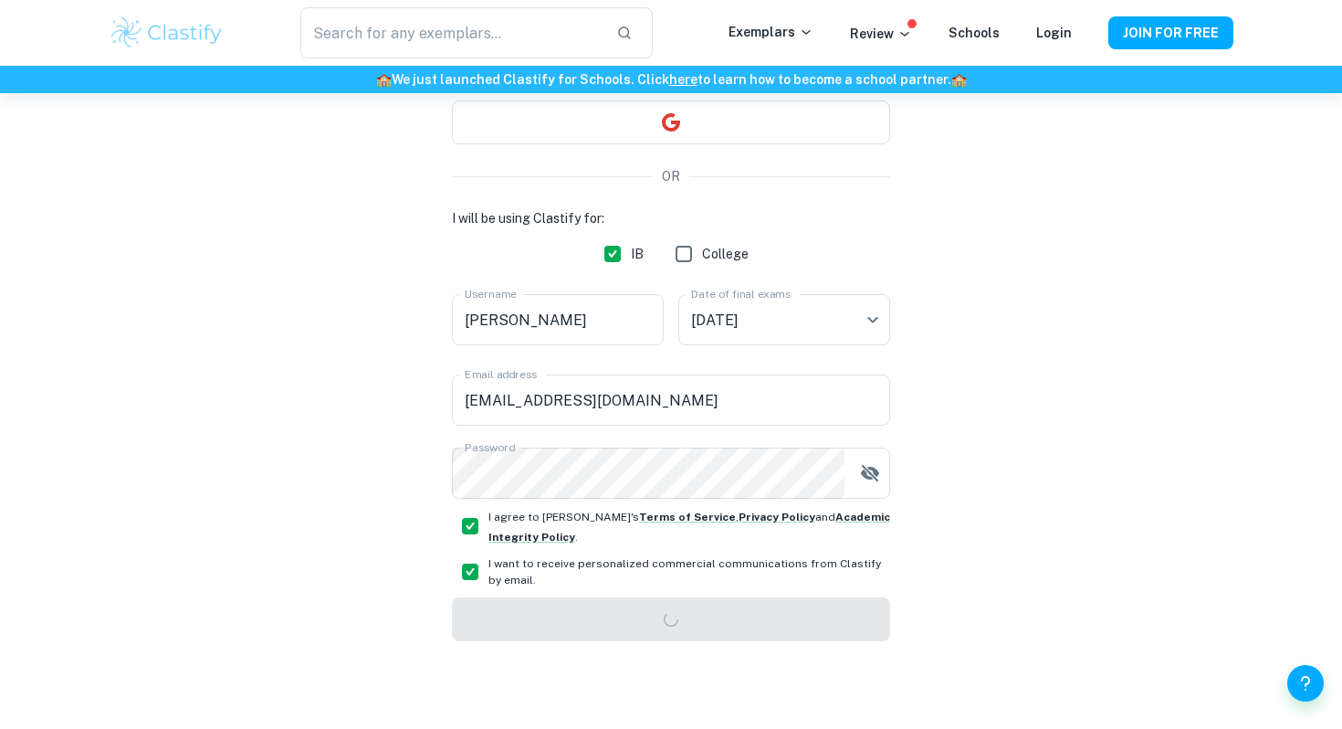
click at [278, 378] on div "Create a Clastify account Free forever. No credit card needed. OR I will be usi…" at bounding box center [671, 321] width 1125 height 814
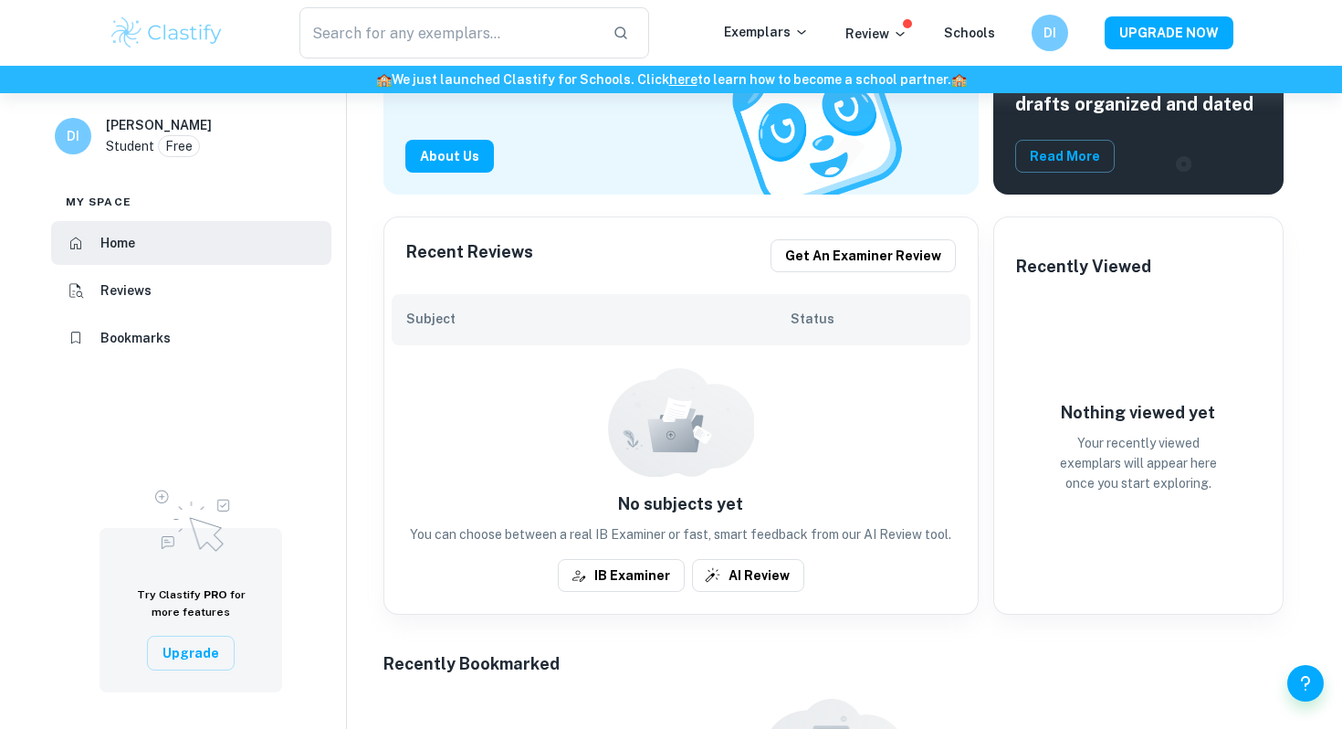
scroll to position [260, 0]
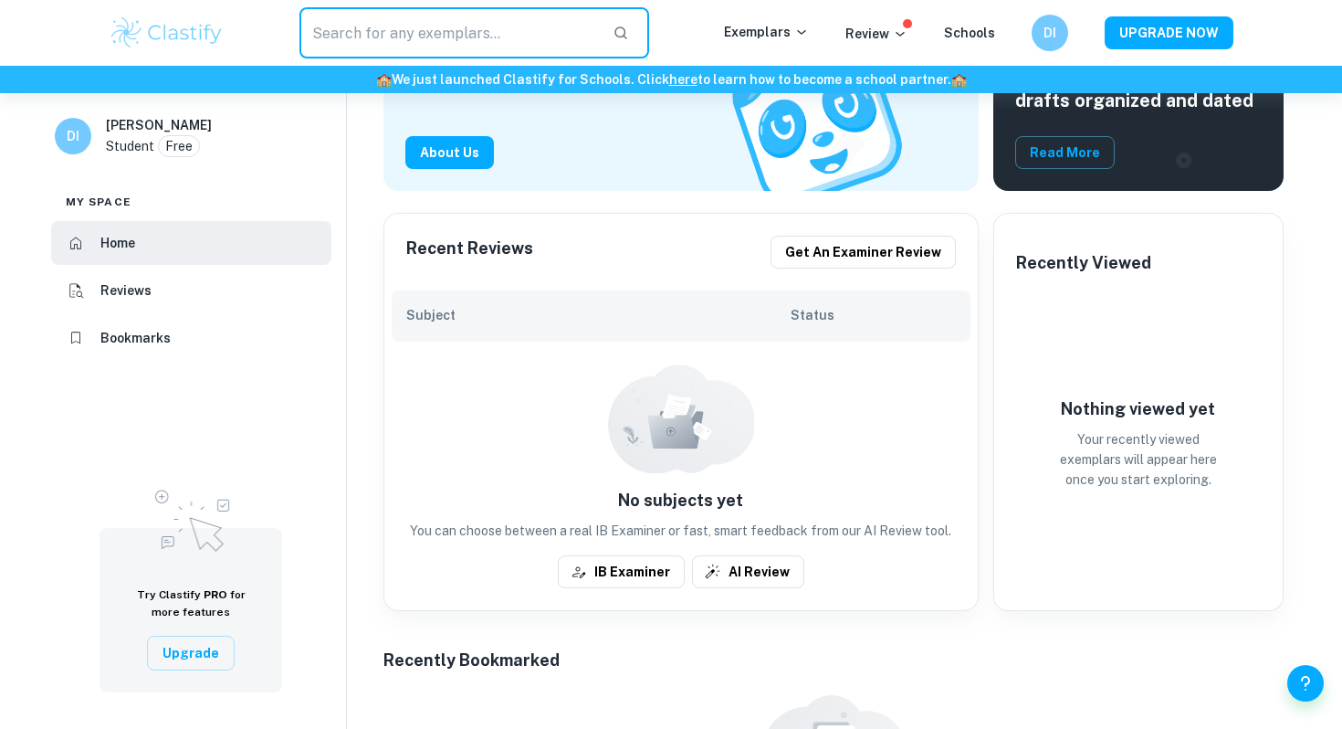
click at [406, 36] on input "text" at bounding box center [448, 32] width 299 height 51
type input "IA business management"
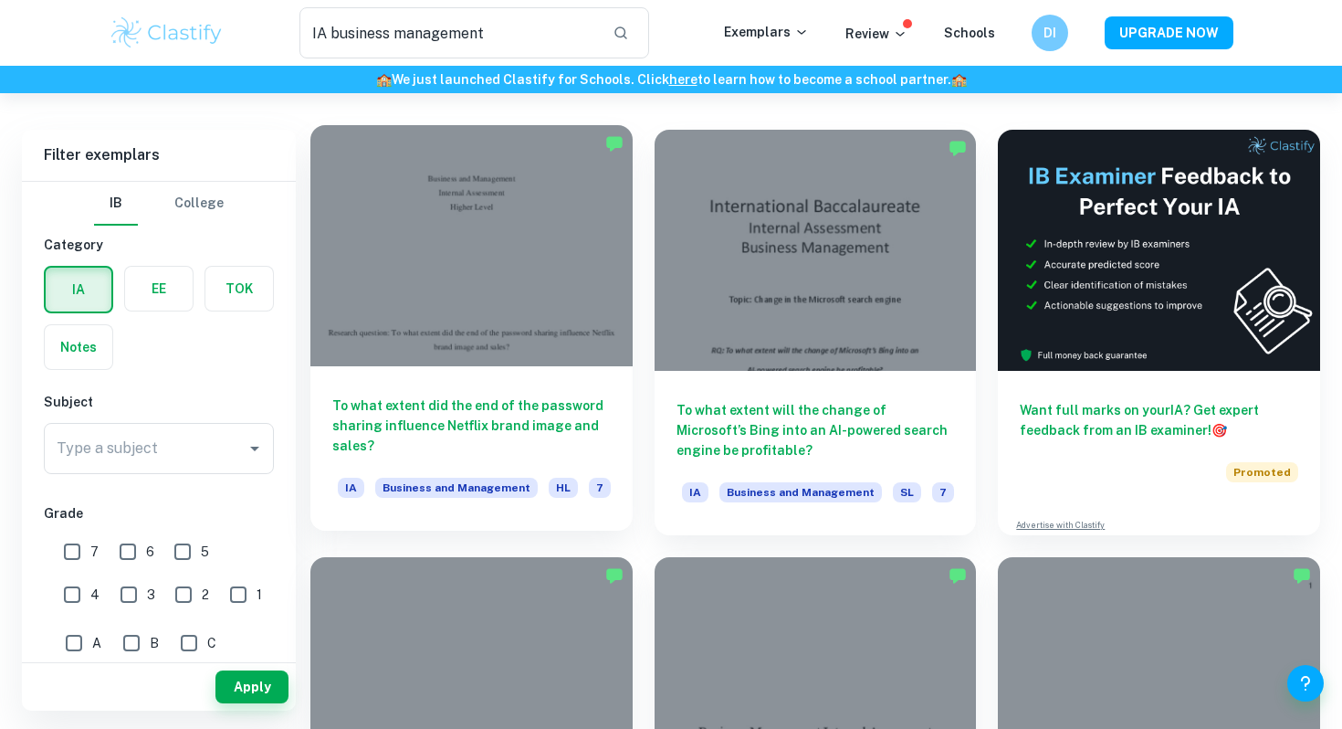
scroll to position [68, 0]
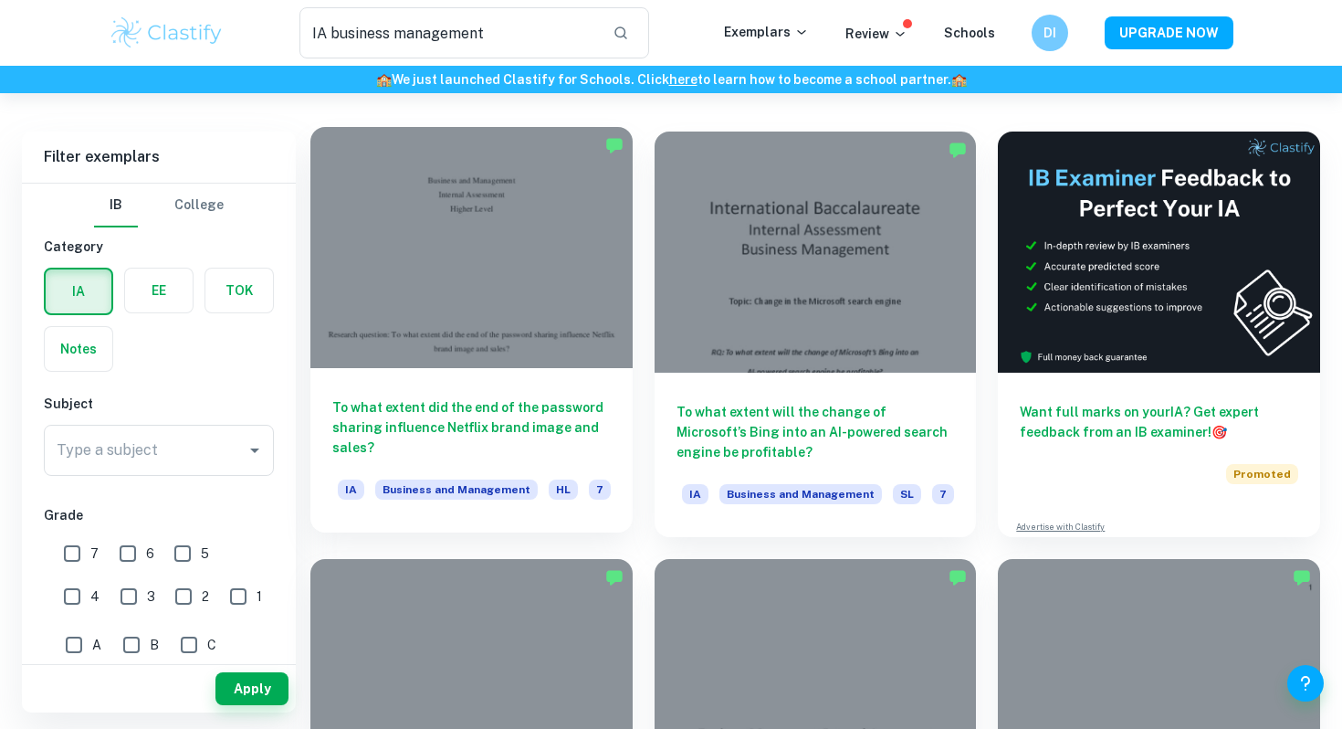
click at [456, 421] on h6 "To what extent did the end of the password sharing influence Netflix brand imag…" at bounding box center [471, 427] width 278 height 60
